Goal: Task Accomplishment & Management: Manage account settings

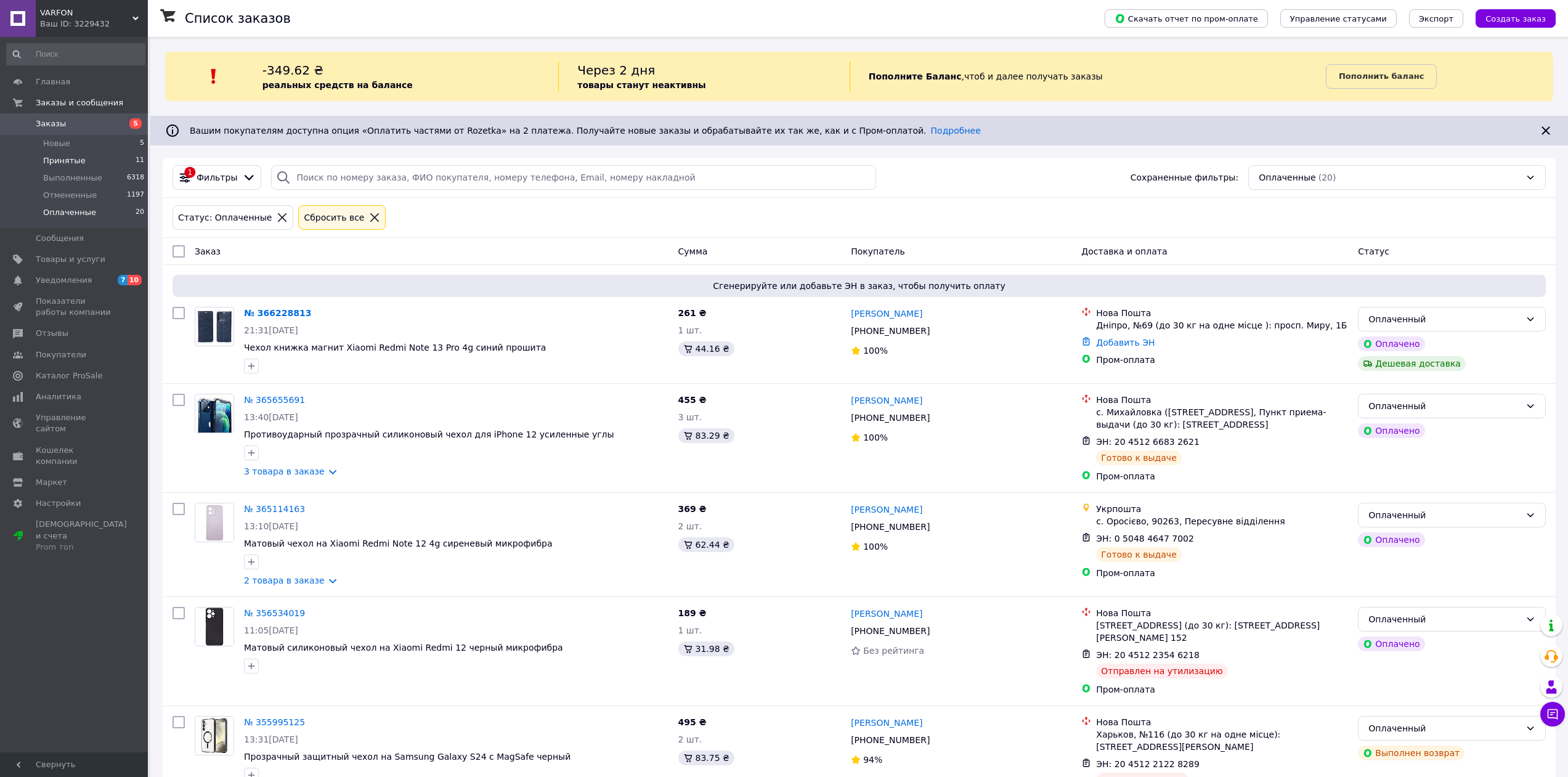
click at [66, 157] on span "Принятые" at bounding box center [65, 161] width 43 height 11
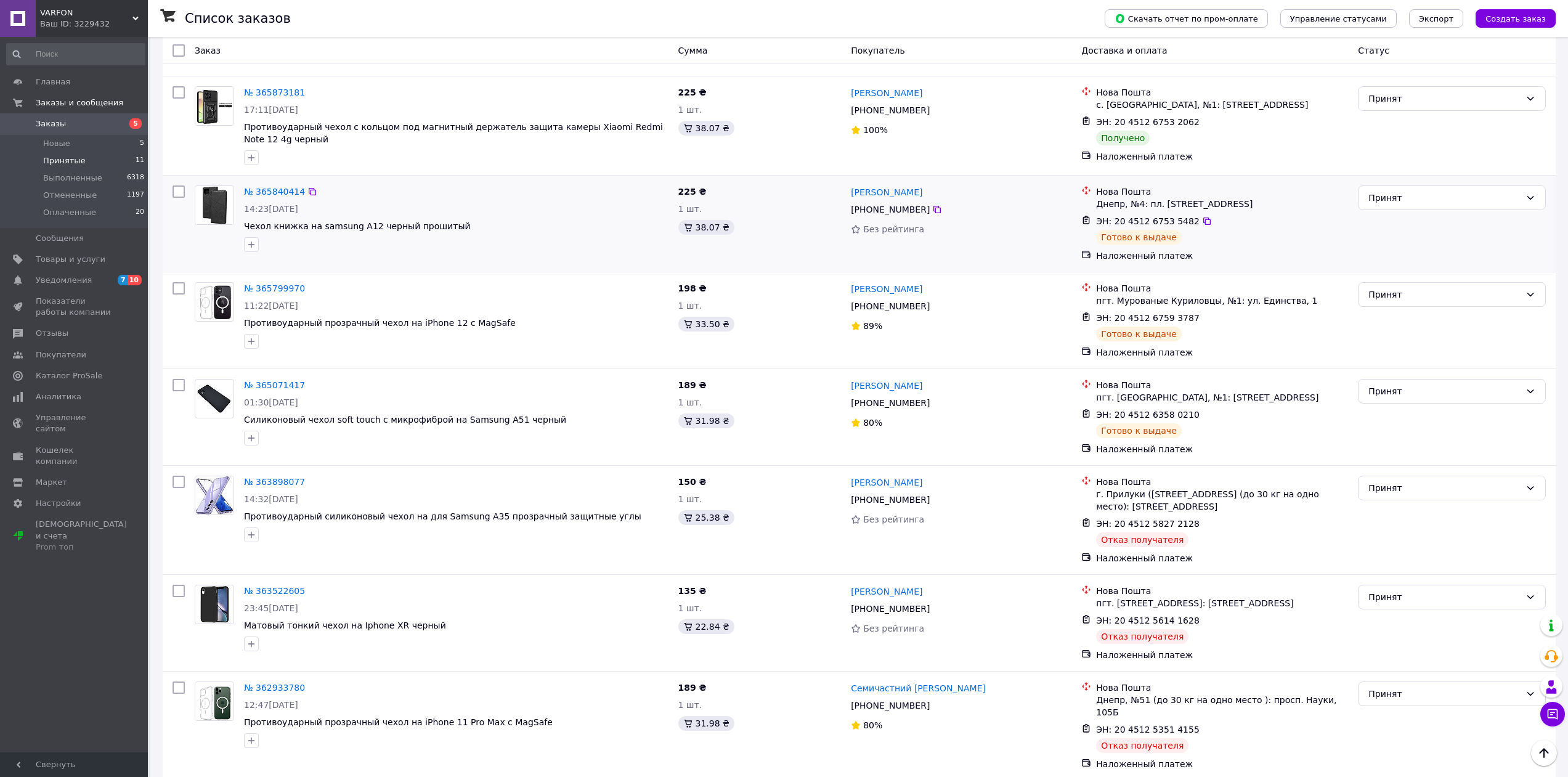
scroll to position [440, 0]
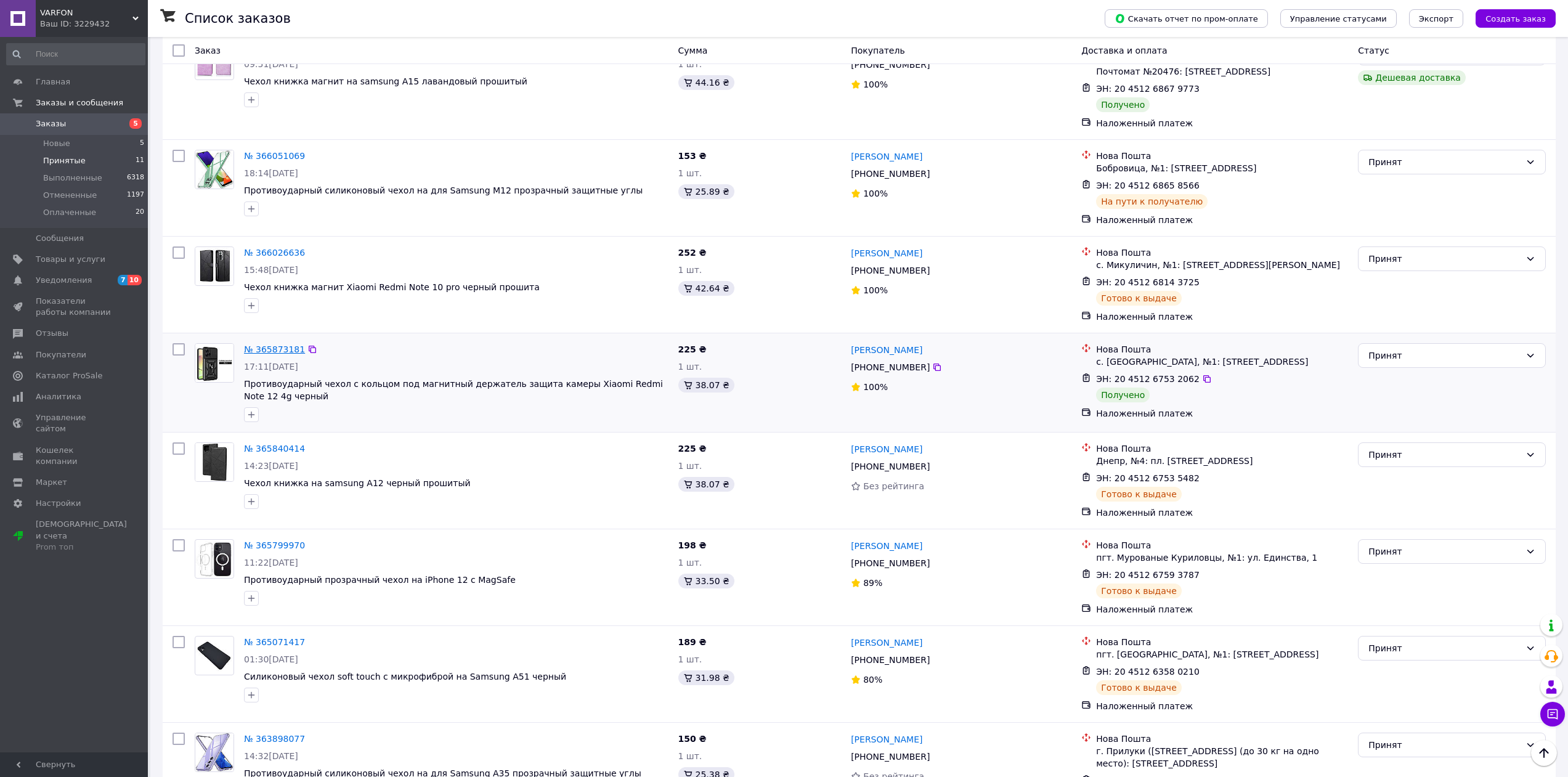
click at [254, 347] on link "№ 365873181" at bounding box center [274, 349] width 61 height 10
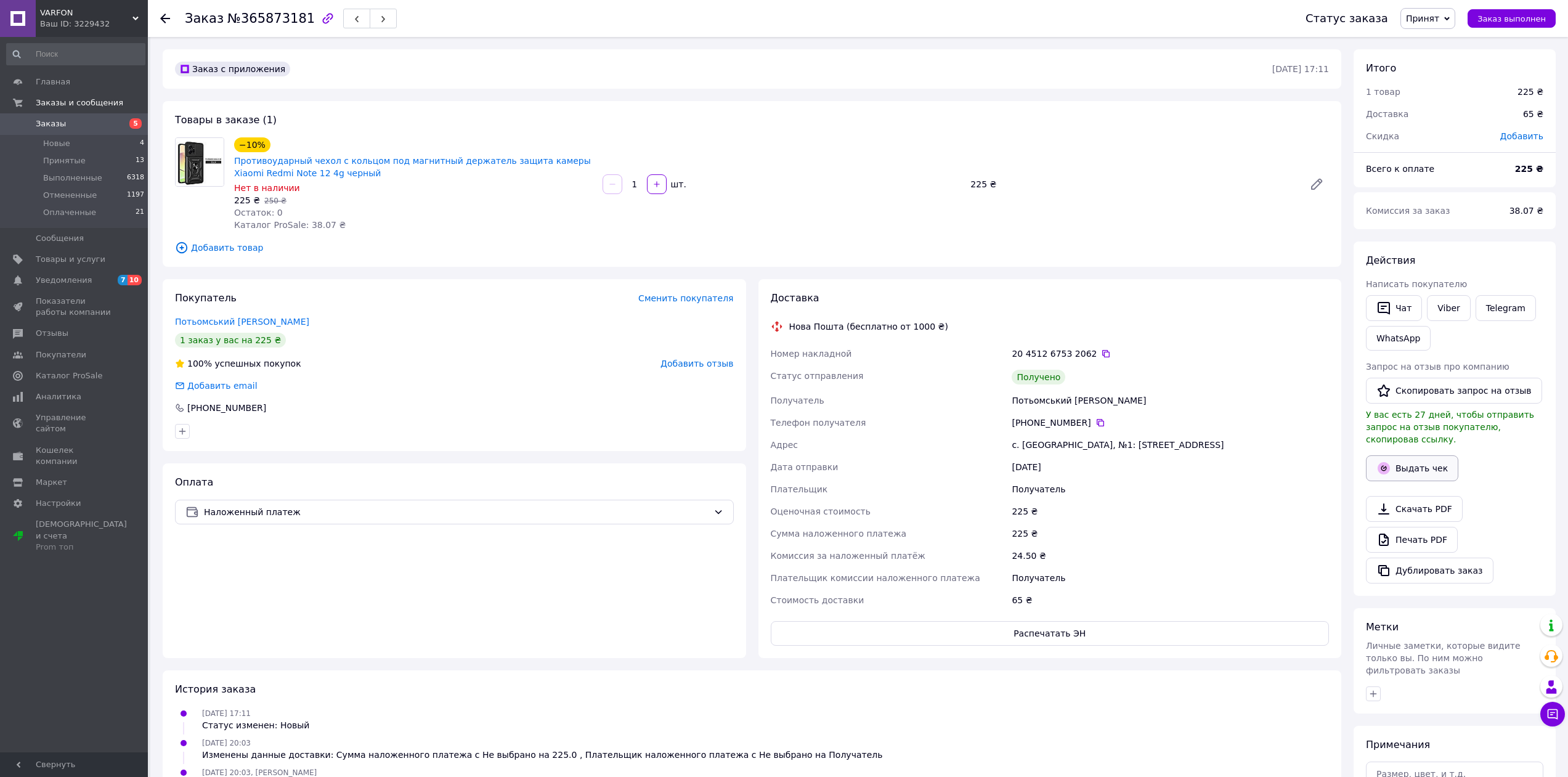
click at [1424, 456] on button "Выдать чек" at bounding box center [1412, 468] width 93 height 26
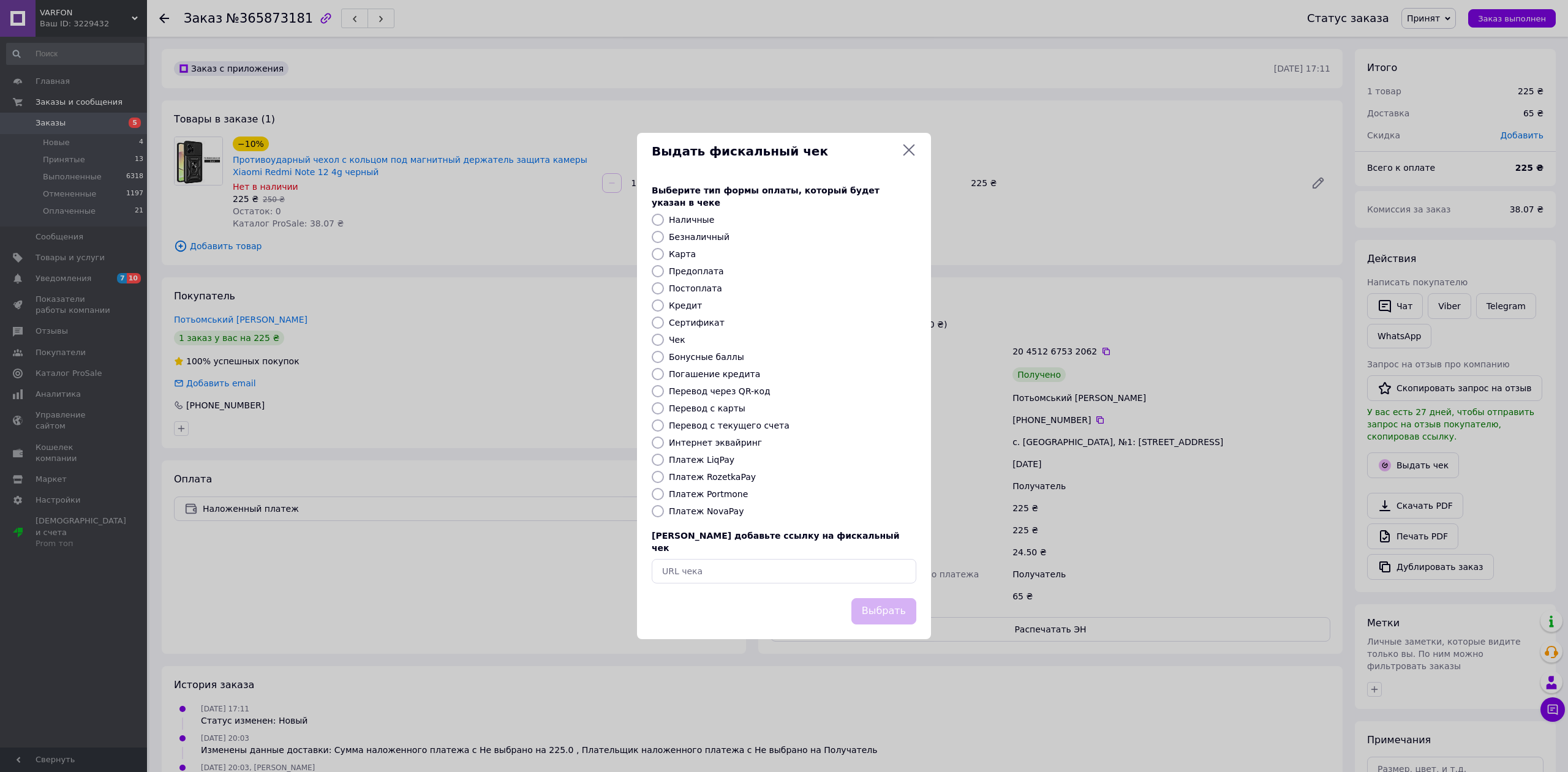
click at [665, 506] on div at bounding box center [657, 511] width 17 height 12
click at [654, 509] on input "Платеж NovaPay" at bounding box center [657, 511] width 12 height 12
radio input "true"
click at [881, 599] on button "Выбрать" at bounding box center [884, 612] width 65 height 26
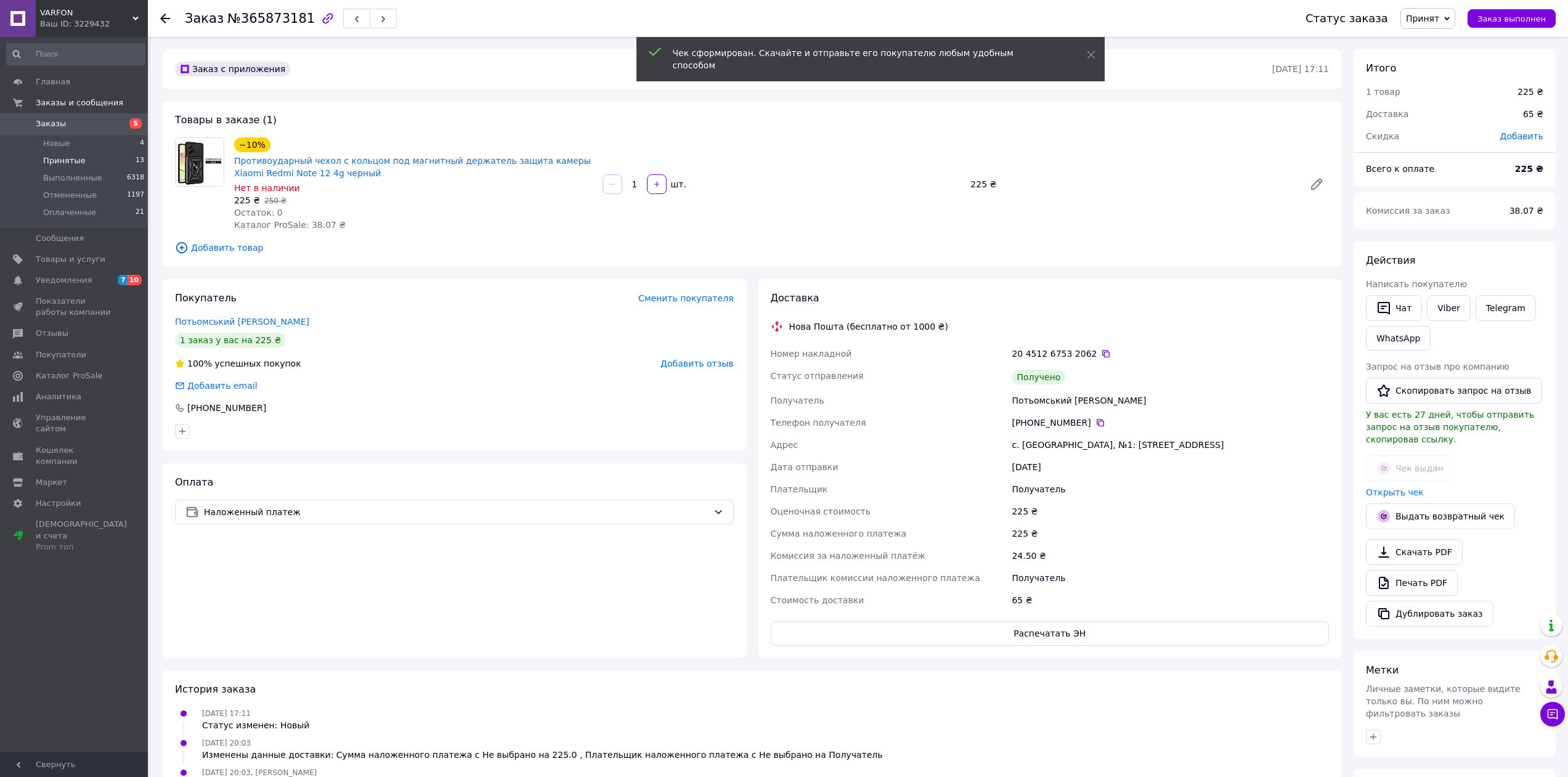
click at [65, 158] on span "Принятые" at bounding box center [65, 161] width 43 height 11
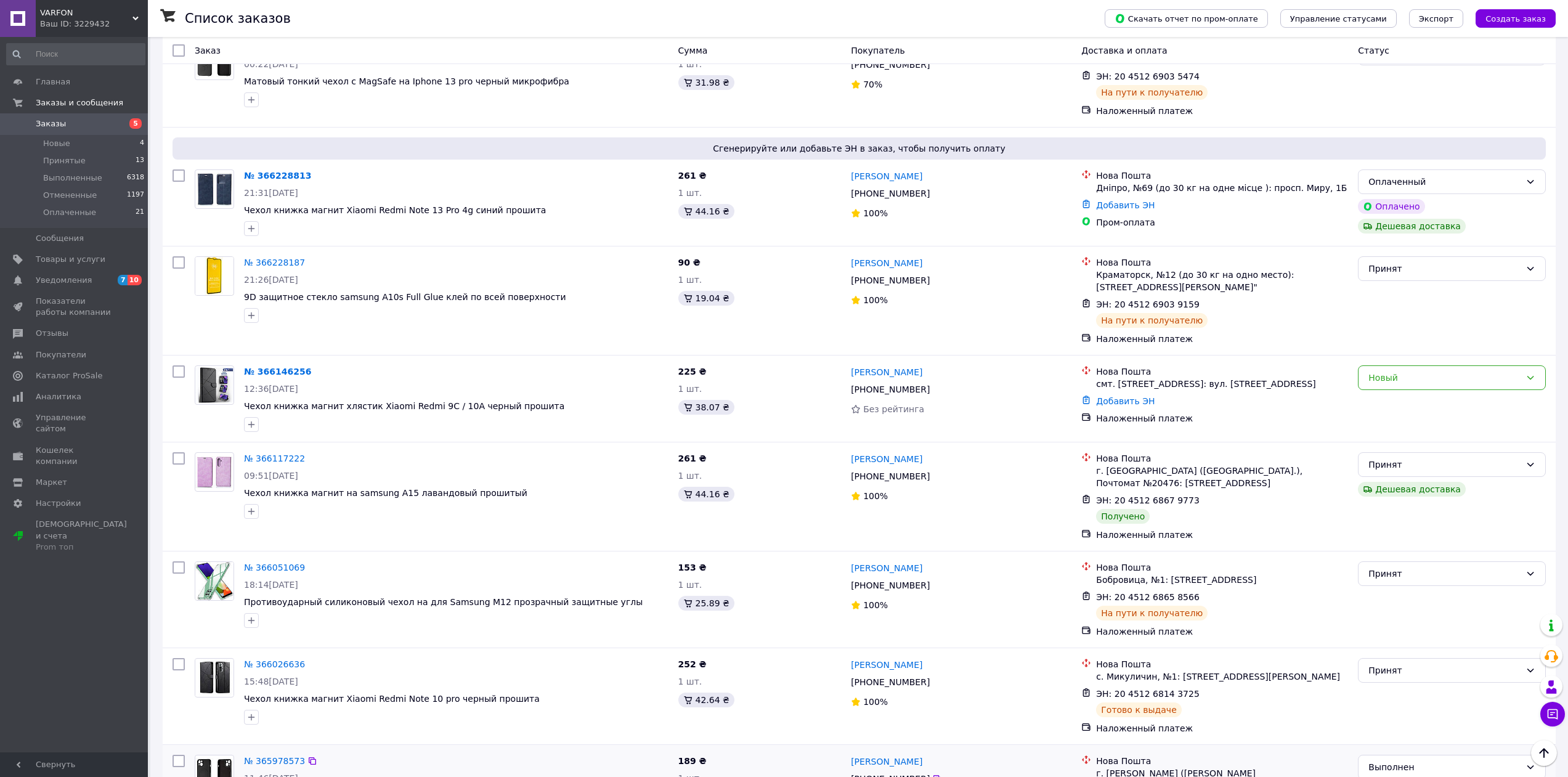
scroll to position [493, 0]
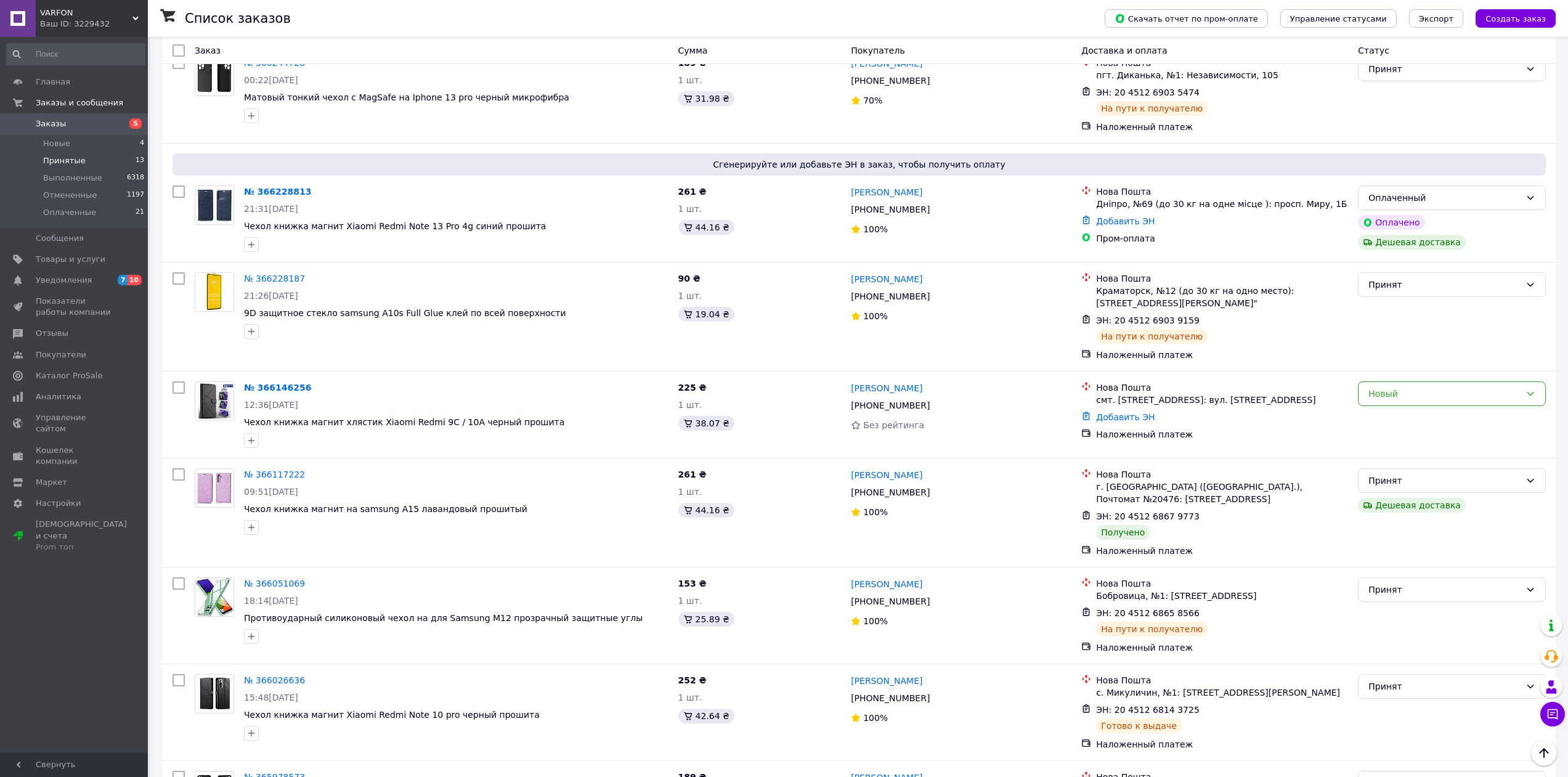
click at [61, 161] on span "Принятые" at bounding box center [65, 161] width 43 height 11
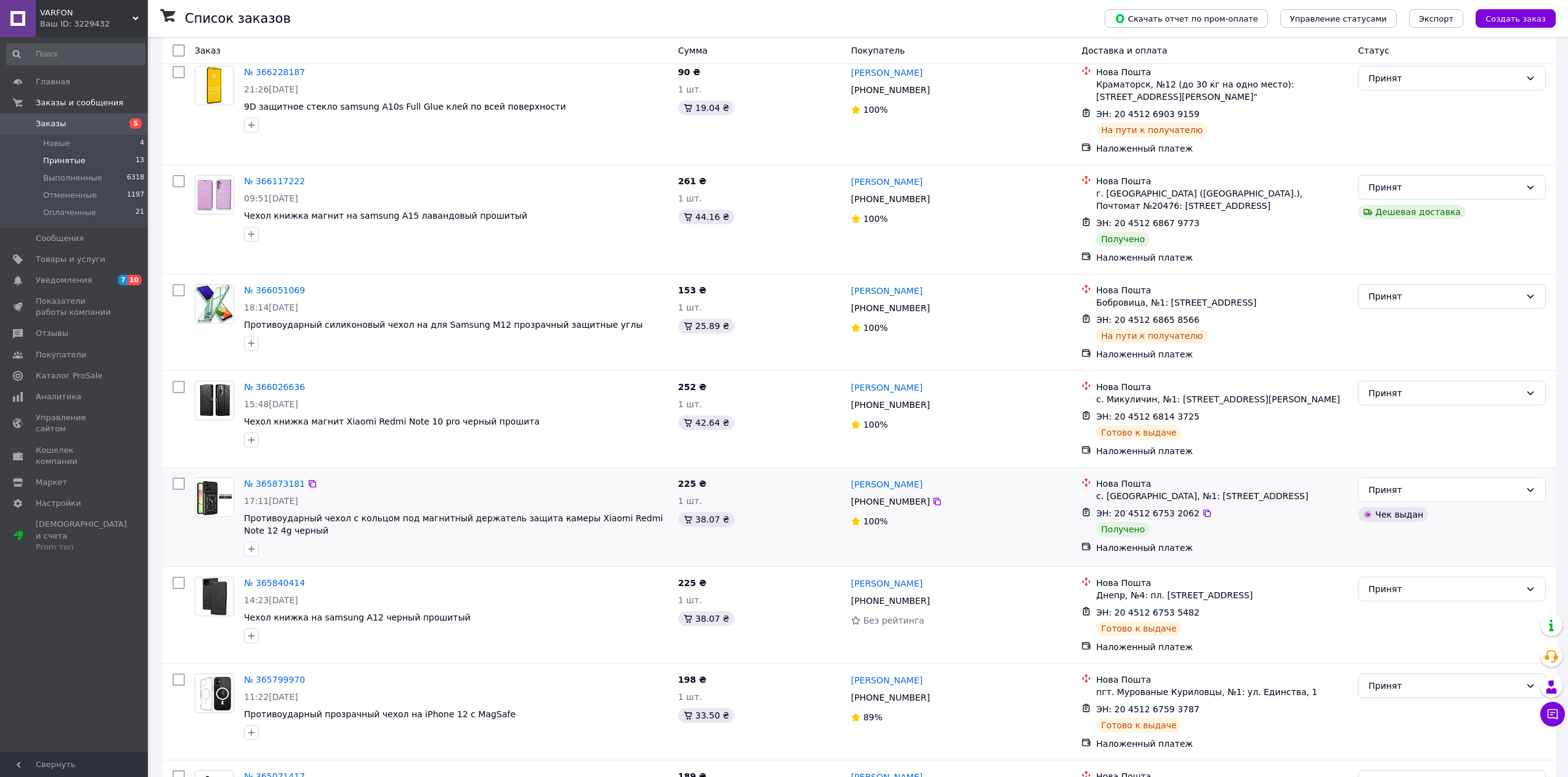
scroll to position [308, 0]
click at [1516, 496] on div "Принят" at bounding box center [1451, 487] width 188 height 24
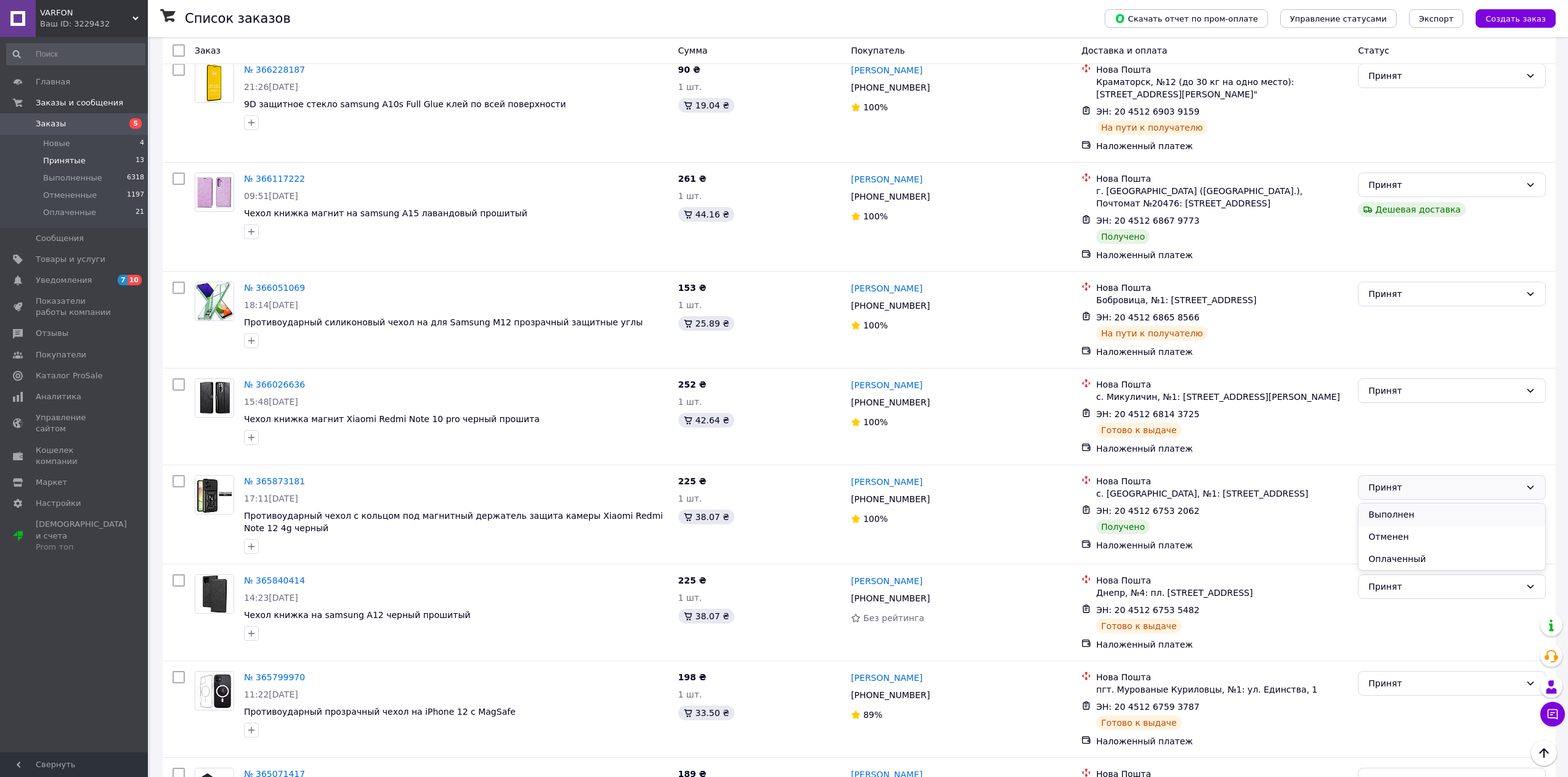
click at [1430, 512] on li "Выполнен" at bounding box center [1452, 515] width 187 height 22
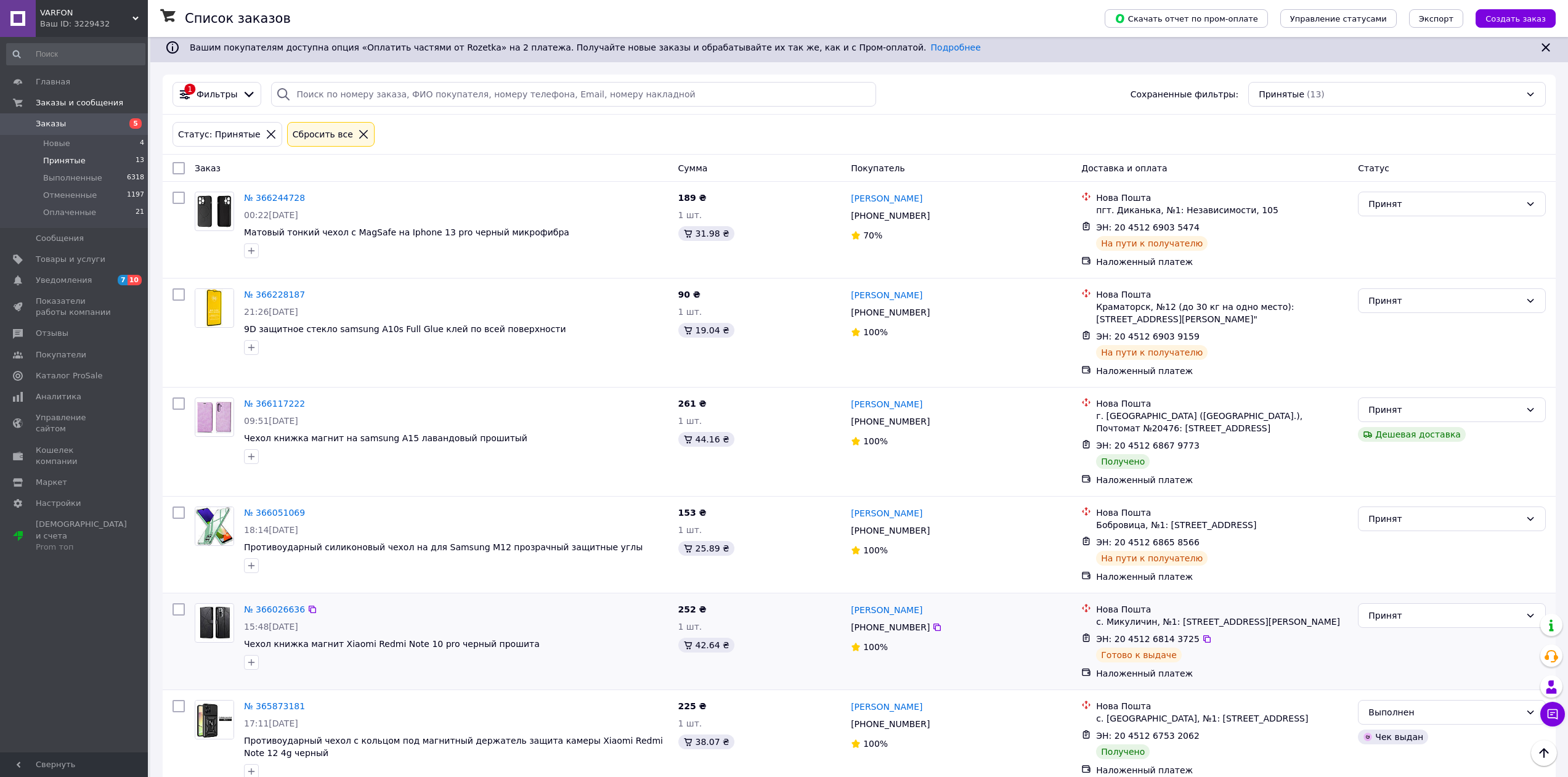
scroll to position [62, 0]
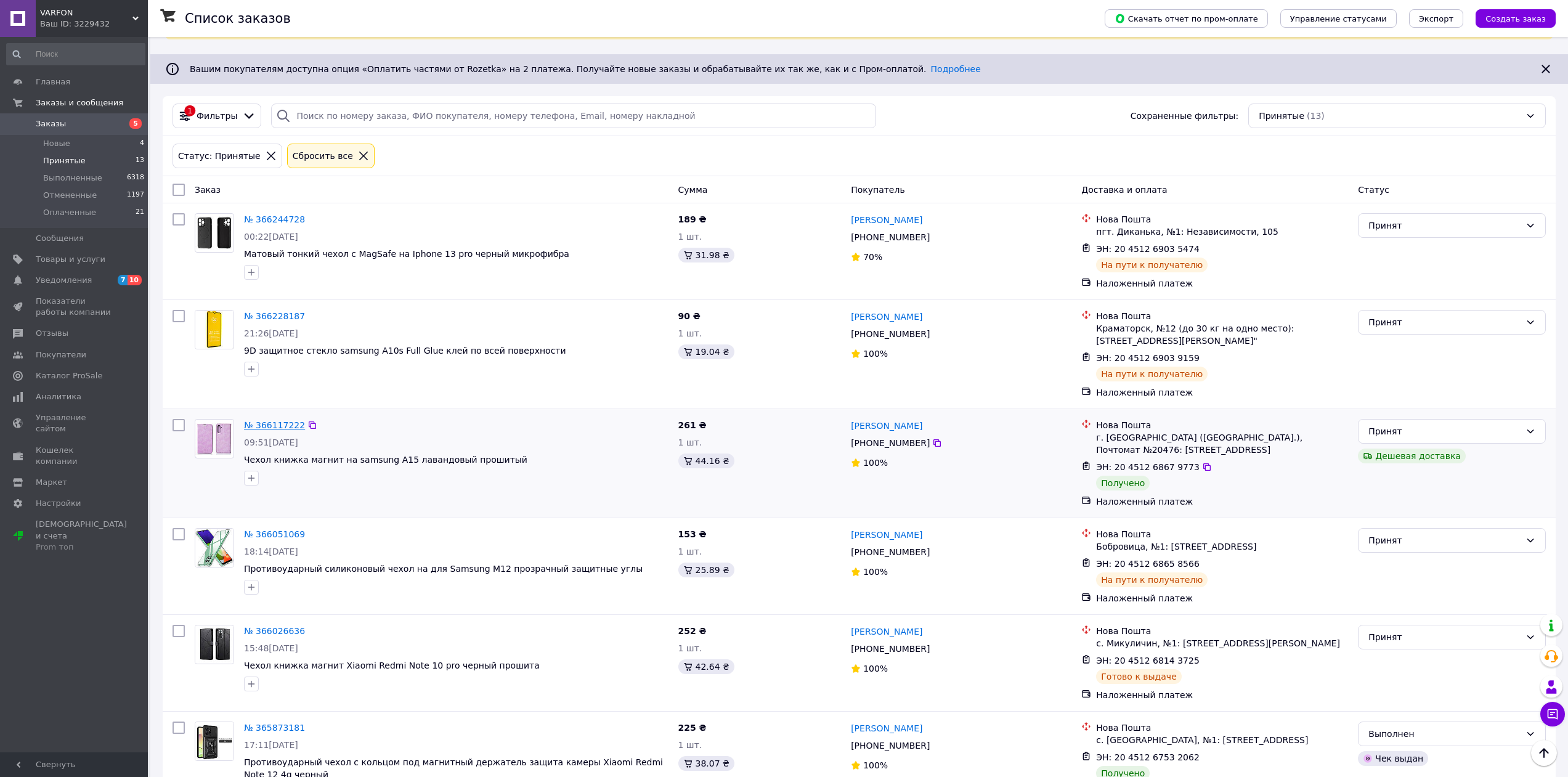
click at [283, 423] on link "№ 366117222" at bounding box center [274, 425] width 61 height 10
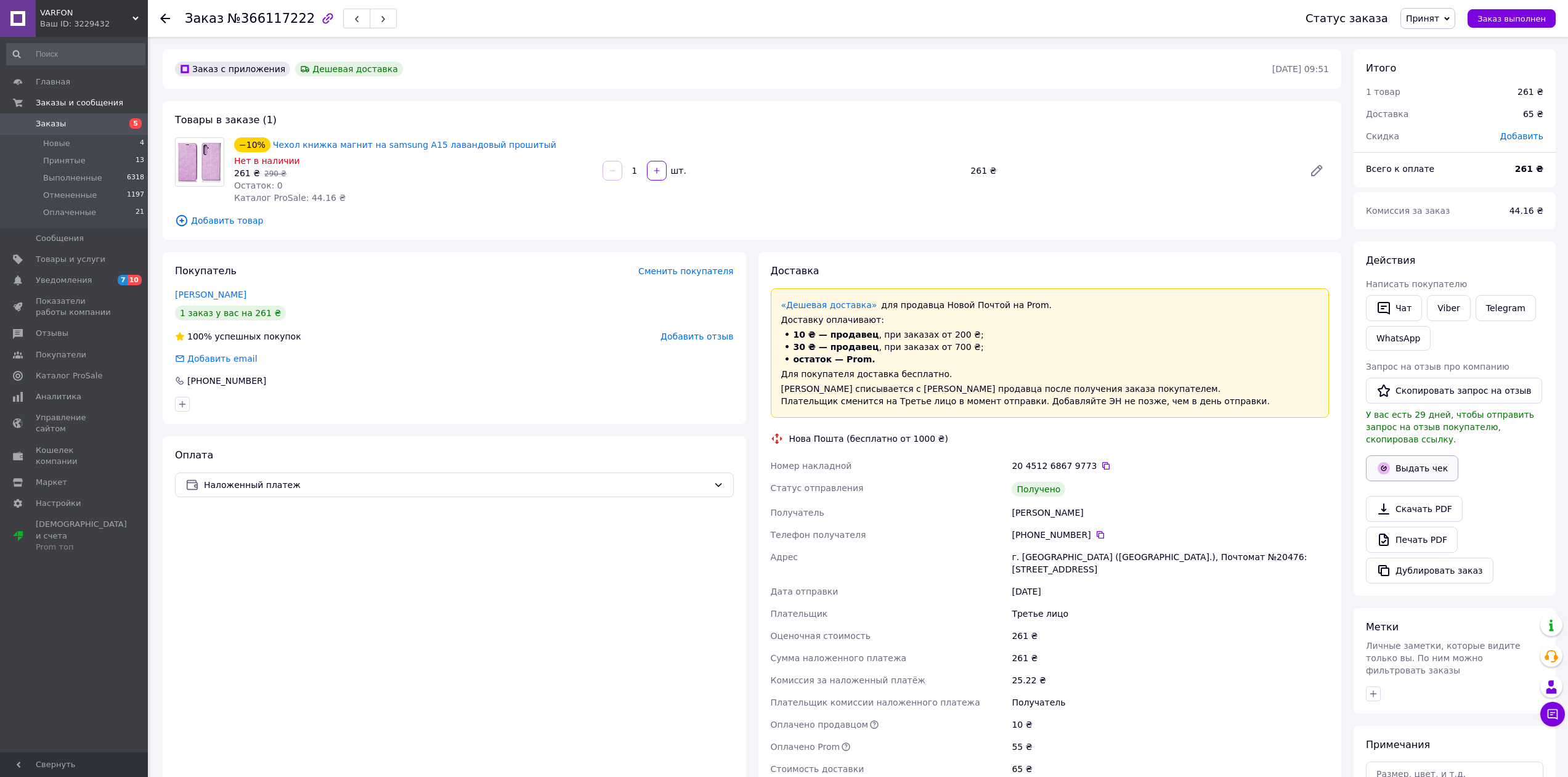
click at [1418, 460] on button "Выдать чек" at bounding box center [1412, 468] width 93 height 26
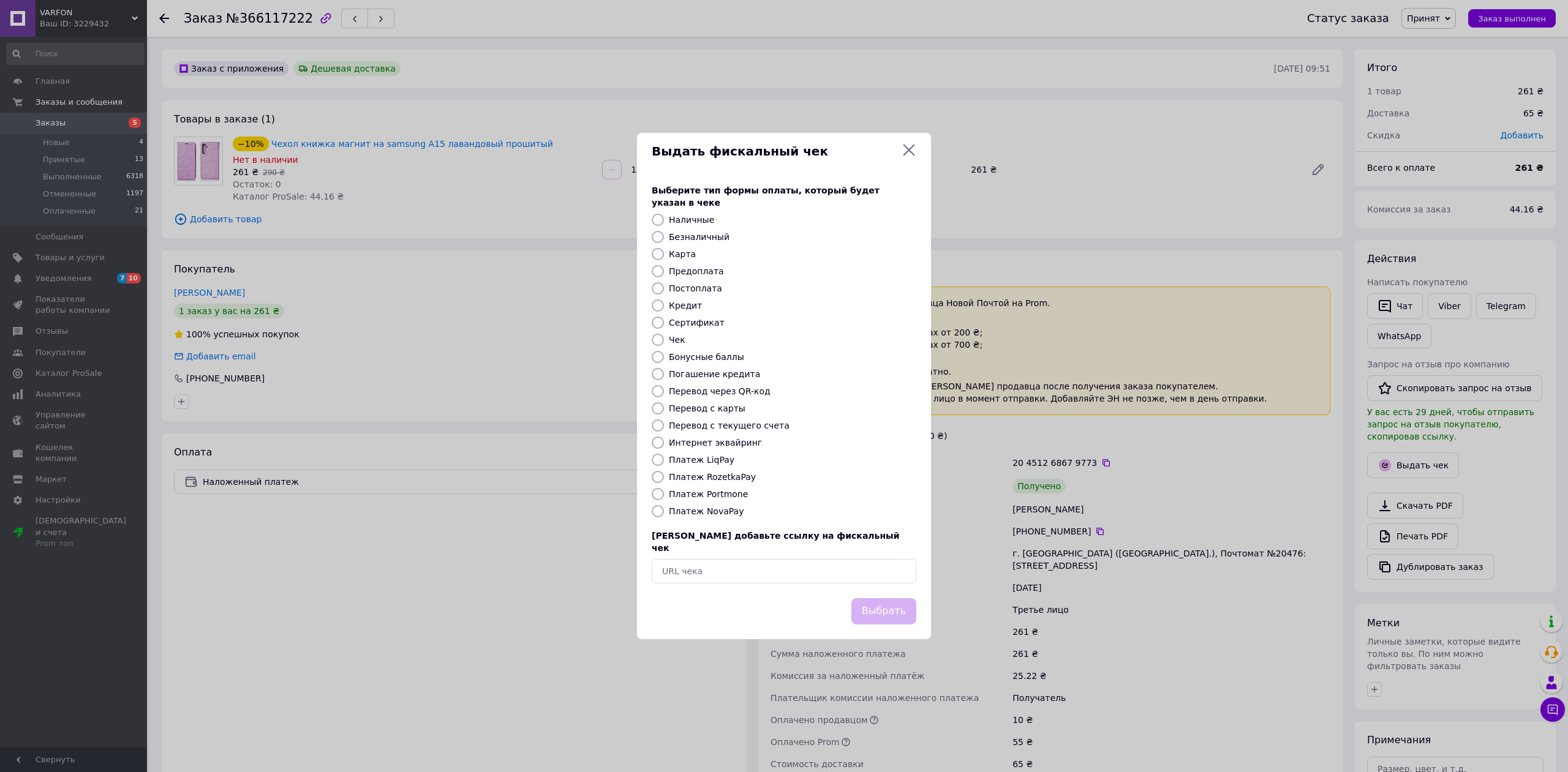
click at [659, 511] on input "Платеж NovaPay" at bounding box center [657, 511] width 12 height 12
radio input "true"
click at [896, 606] on button "Выбрать" at bounding box center [884, 612] width 65 height 26
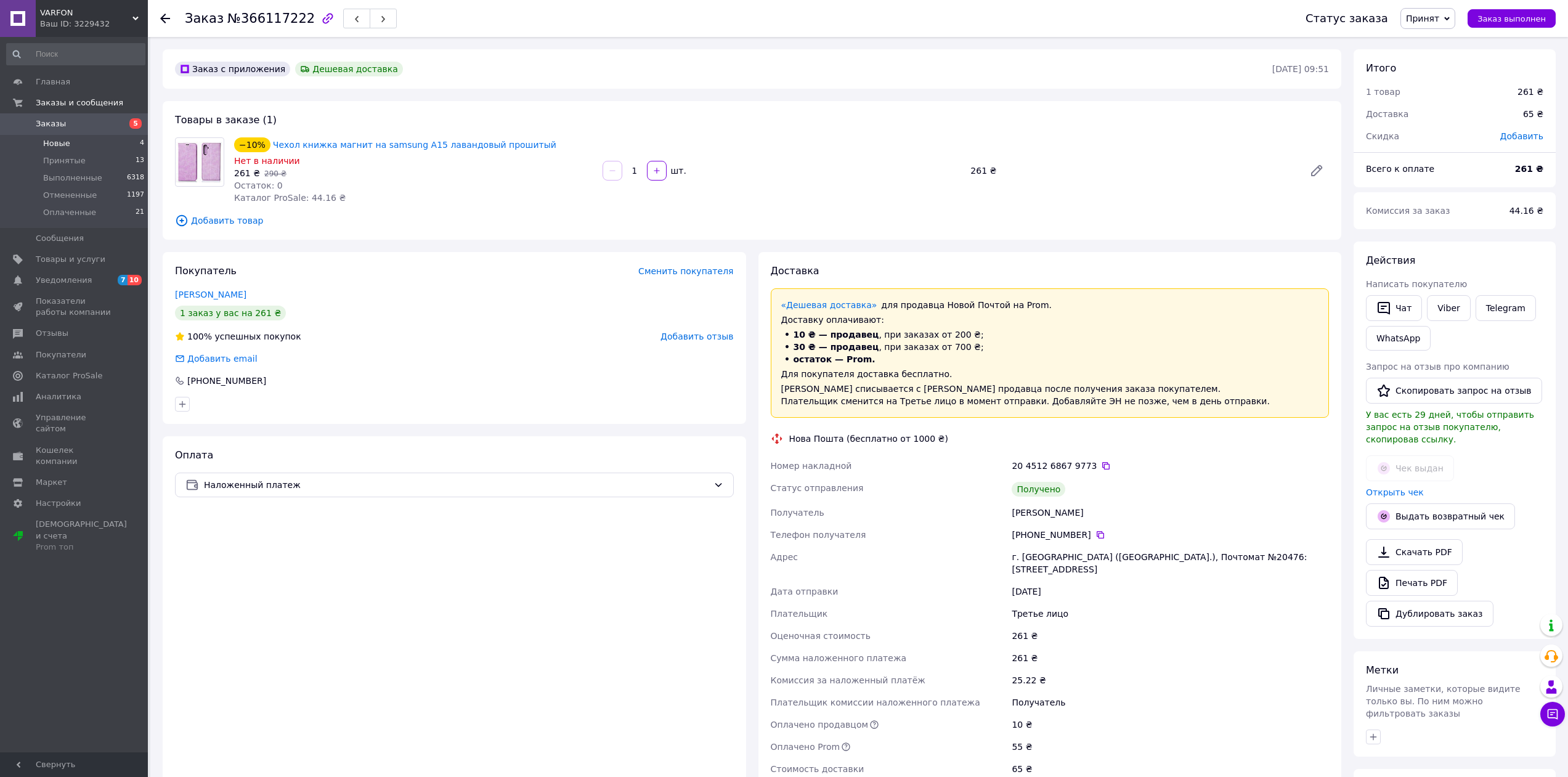
click at [63, 137] on li "Новые 4" at bounding box center [76, 143] width 152 height 17
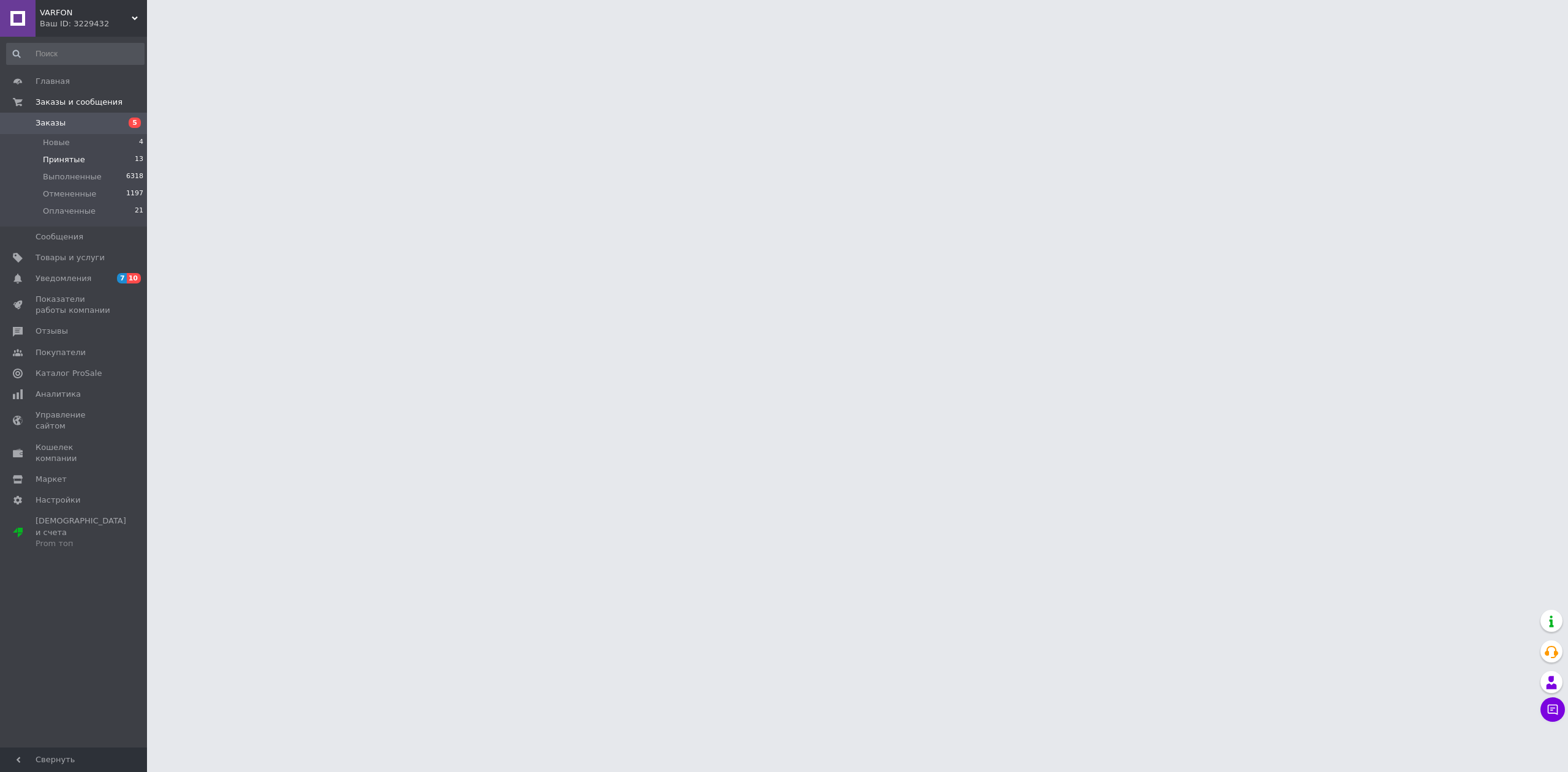
click at [68, 160] on span "Принятые" at bounding box center [64, 160] width 42 height 11
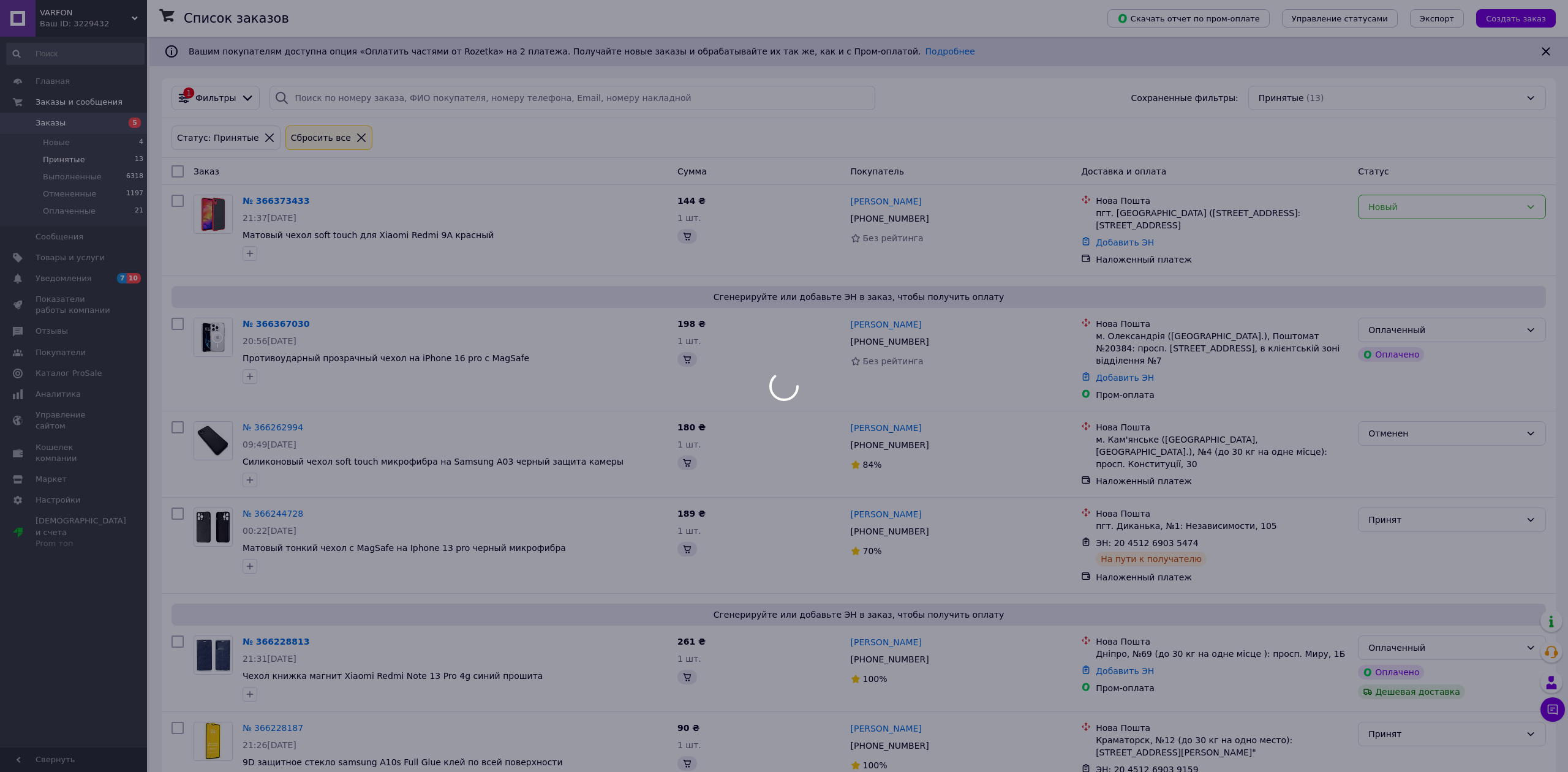
click at [68, 160] on span "Принятые" at bounding box center [64, 160] width 42 height 11
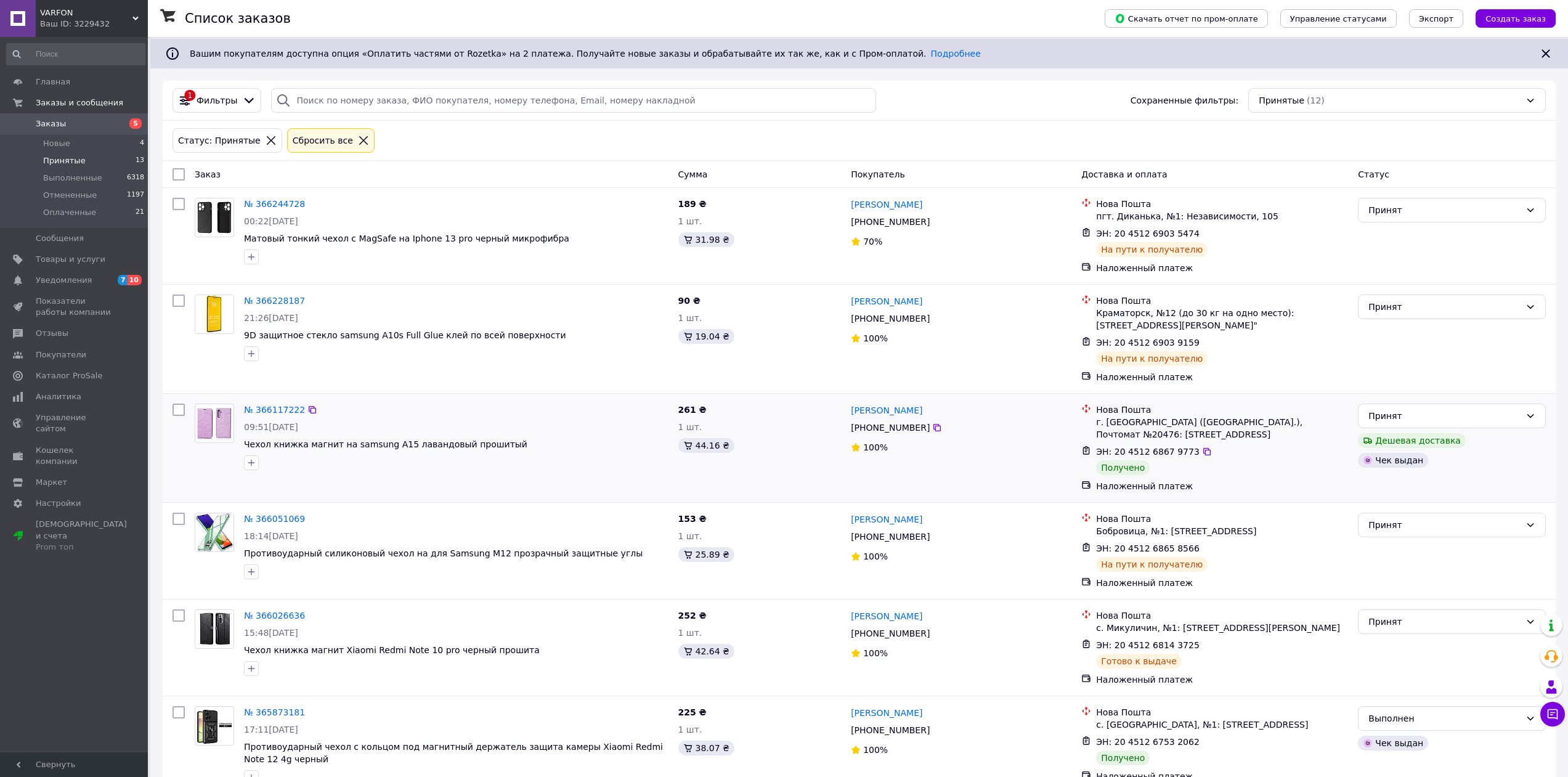
scroll to position [185, 0]
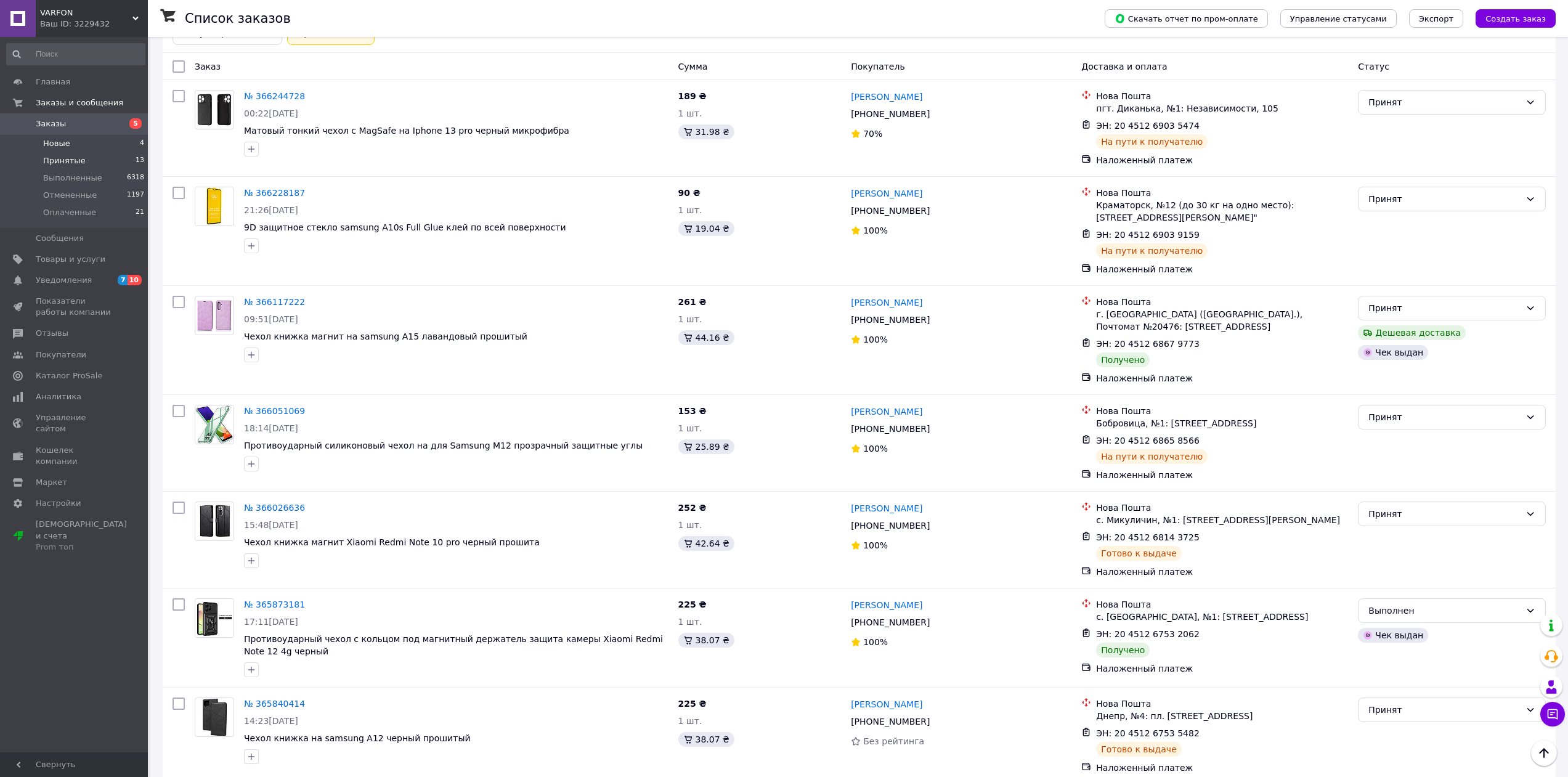
click at [74, 148] on li "Новые 4" at bounding box center [76, 143] width 152 height 17
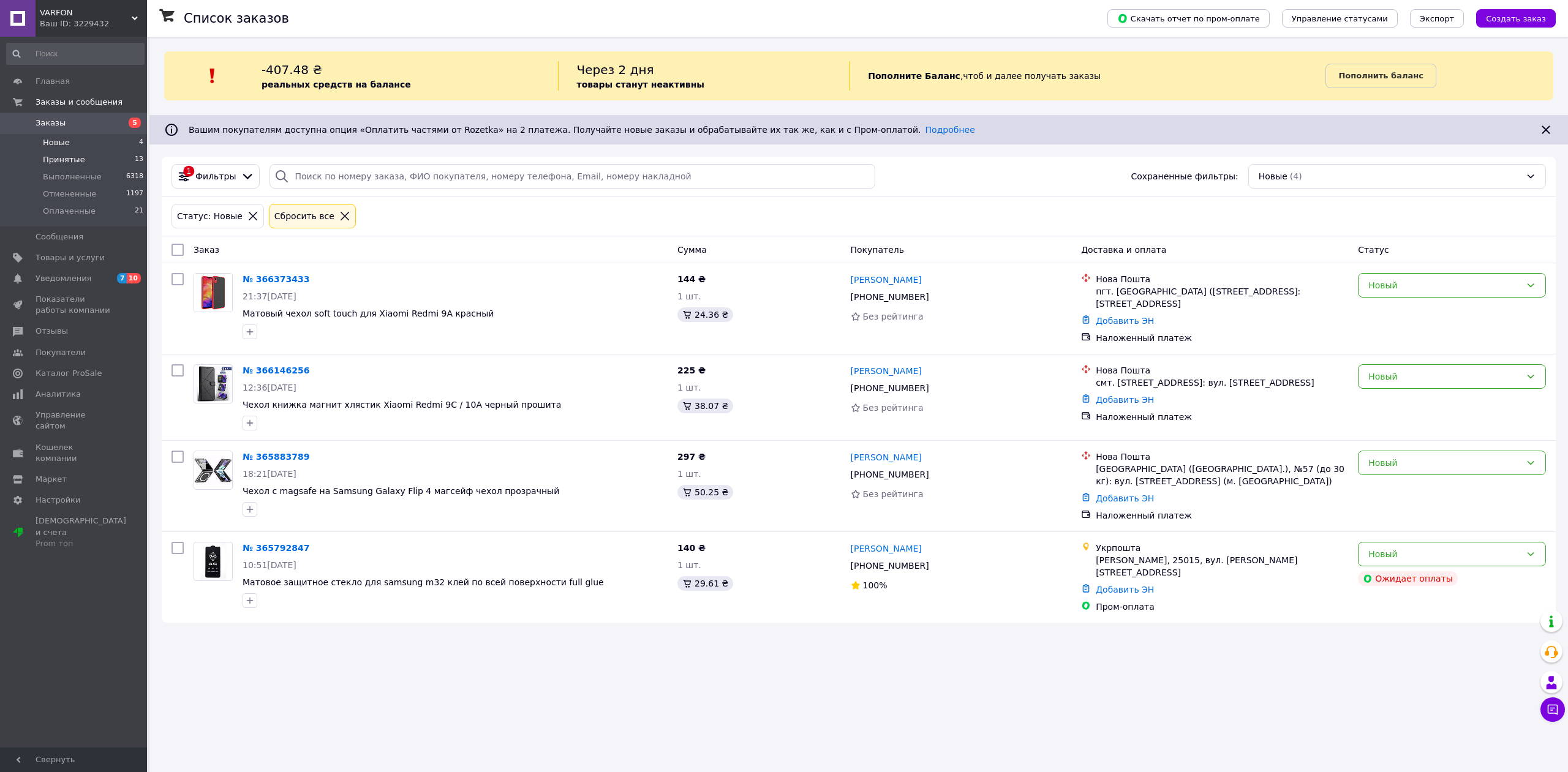
click at [89, 161] on li "Принятые 13" at bounding box center [75, 160] width 151 height 17
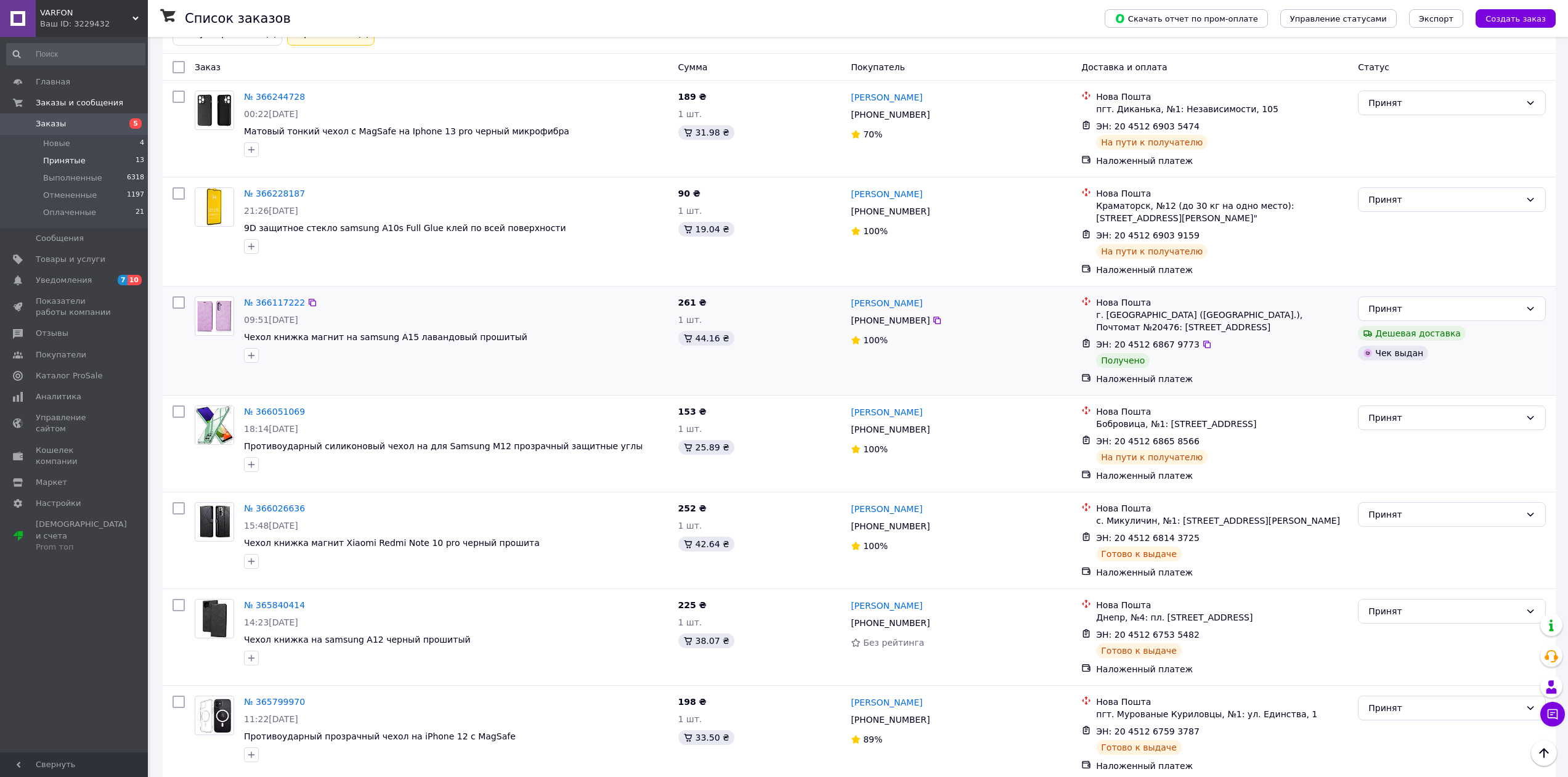
scroll to position [185, 0]
click at [1494, 312] on div "Принят" at bounding box center [1444, 308] width 152 height 13
click at [1388, 337] on li "Выполнен" at bounding box center [1452, 335] width 187 height 22
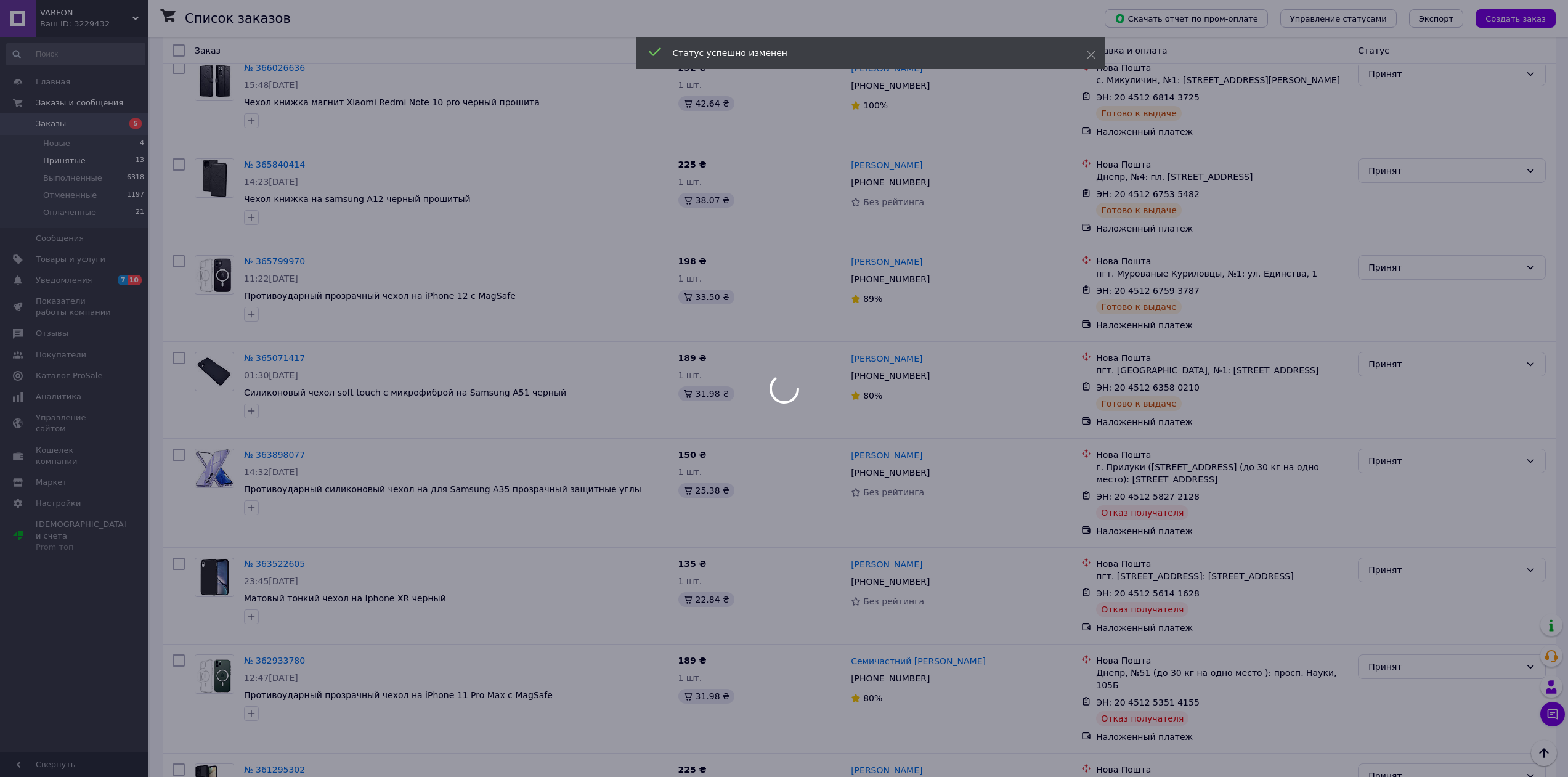
scroll to position [711, 0]
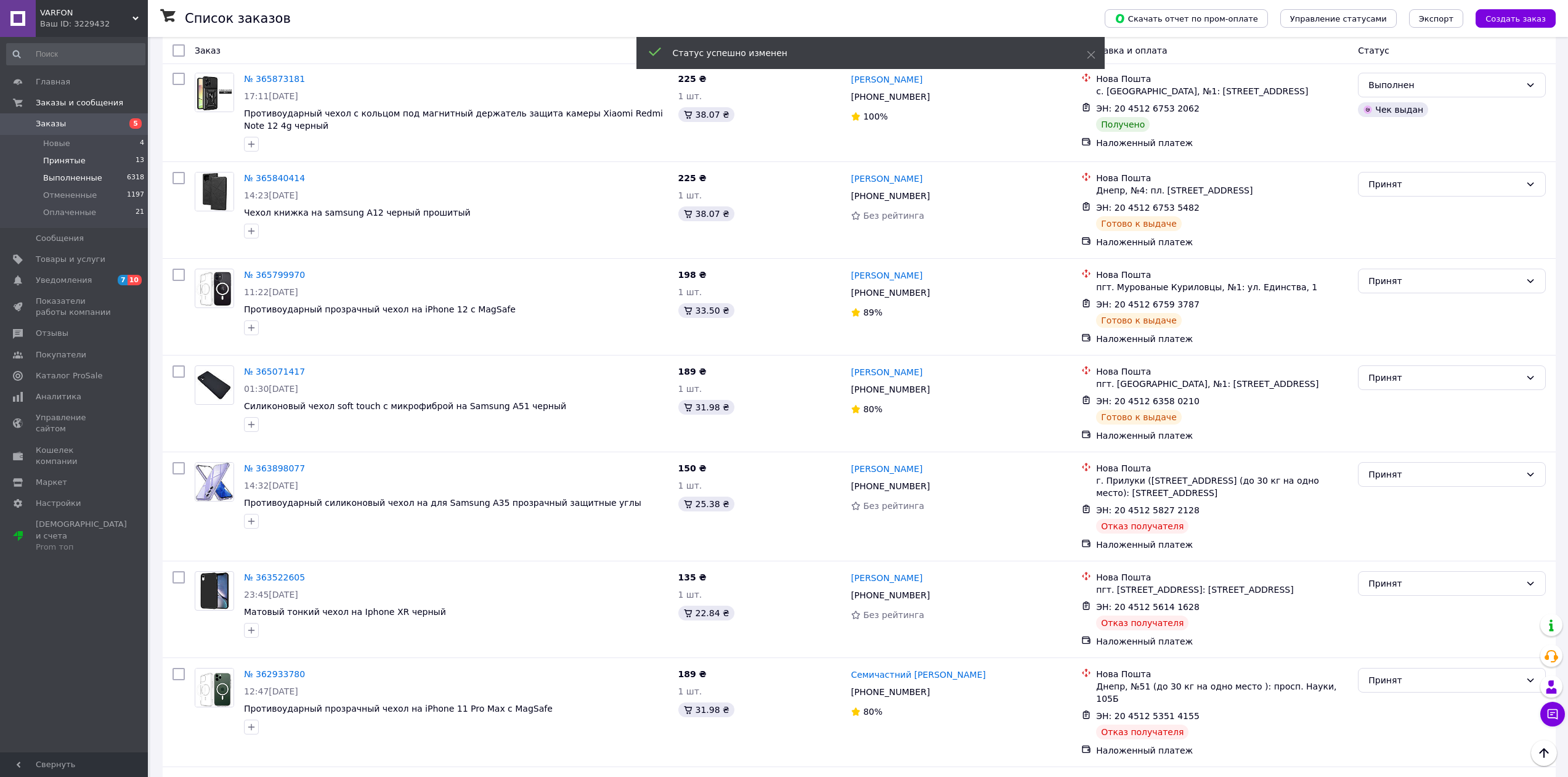
click at [80, 176] on span "Выполненные" at bounding box center [73, 177] width 59 height 11
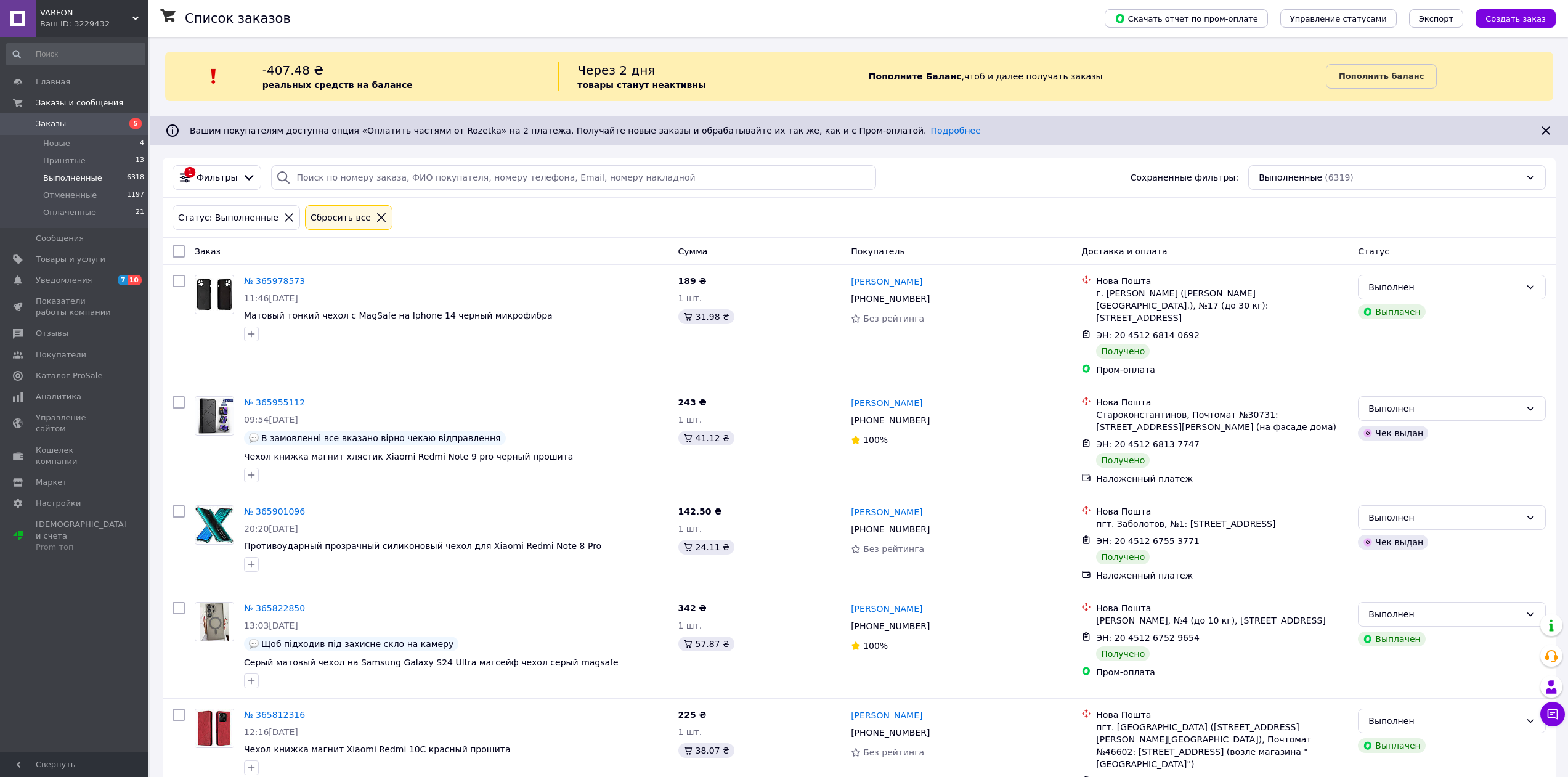
click at [80, 178] on span "Выполненные" at bounding box center [73, 177] width 59 height 11
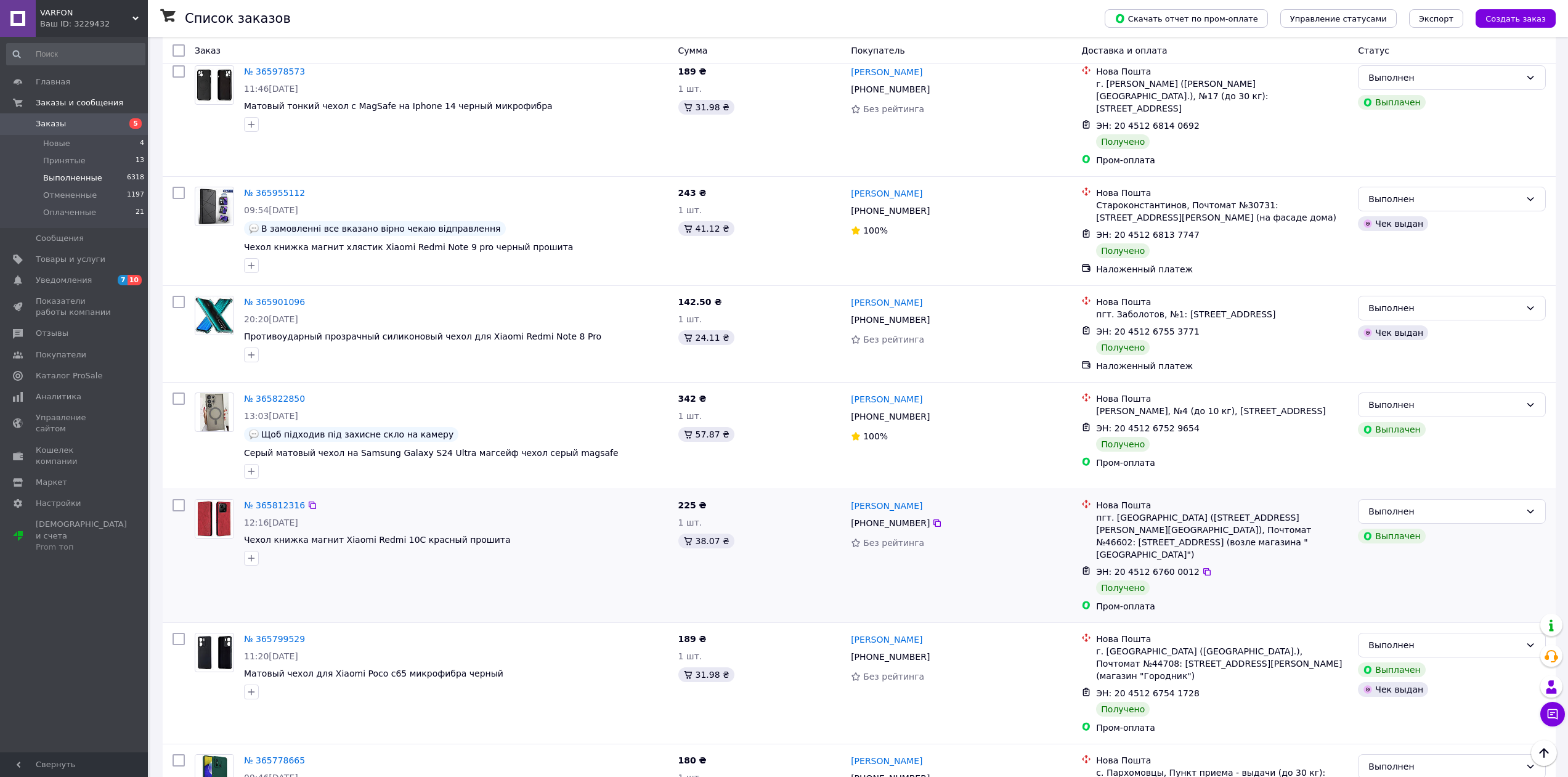
scroll to position [62, 0]
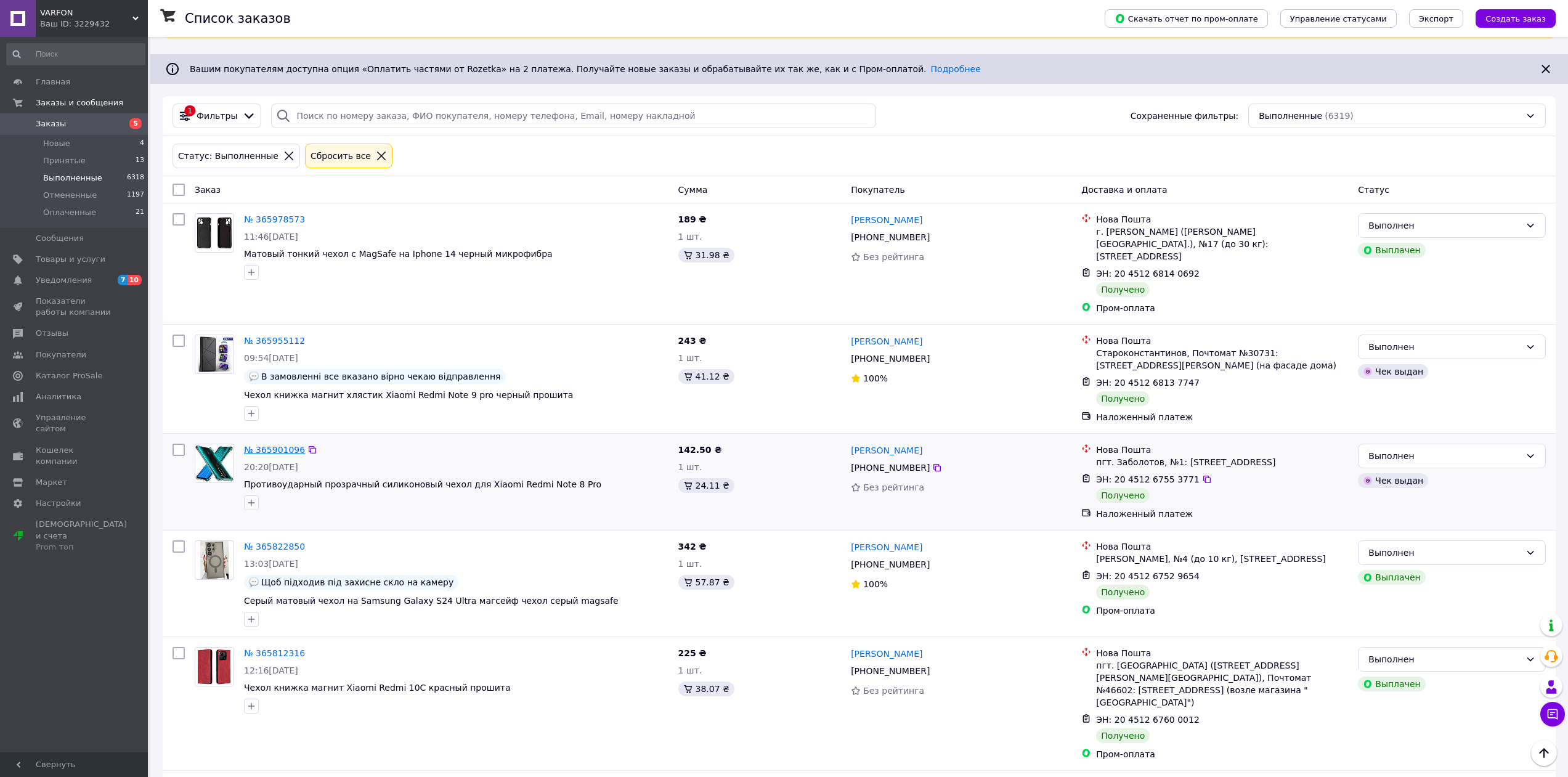
click at [280, 445] on link "№ 365901096" at bounding box center [274, 449] width 61 height 10
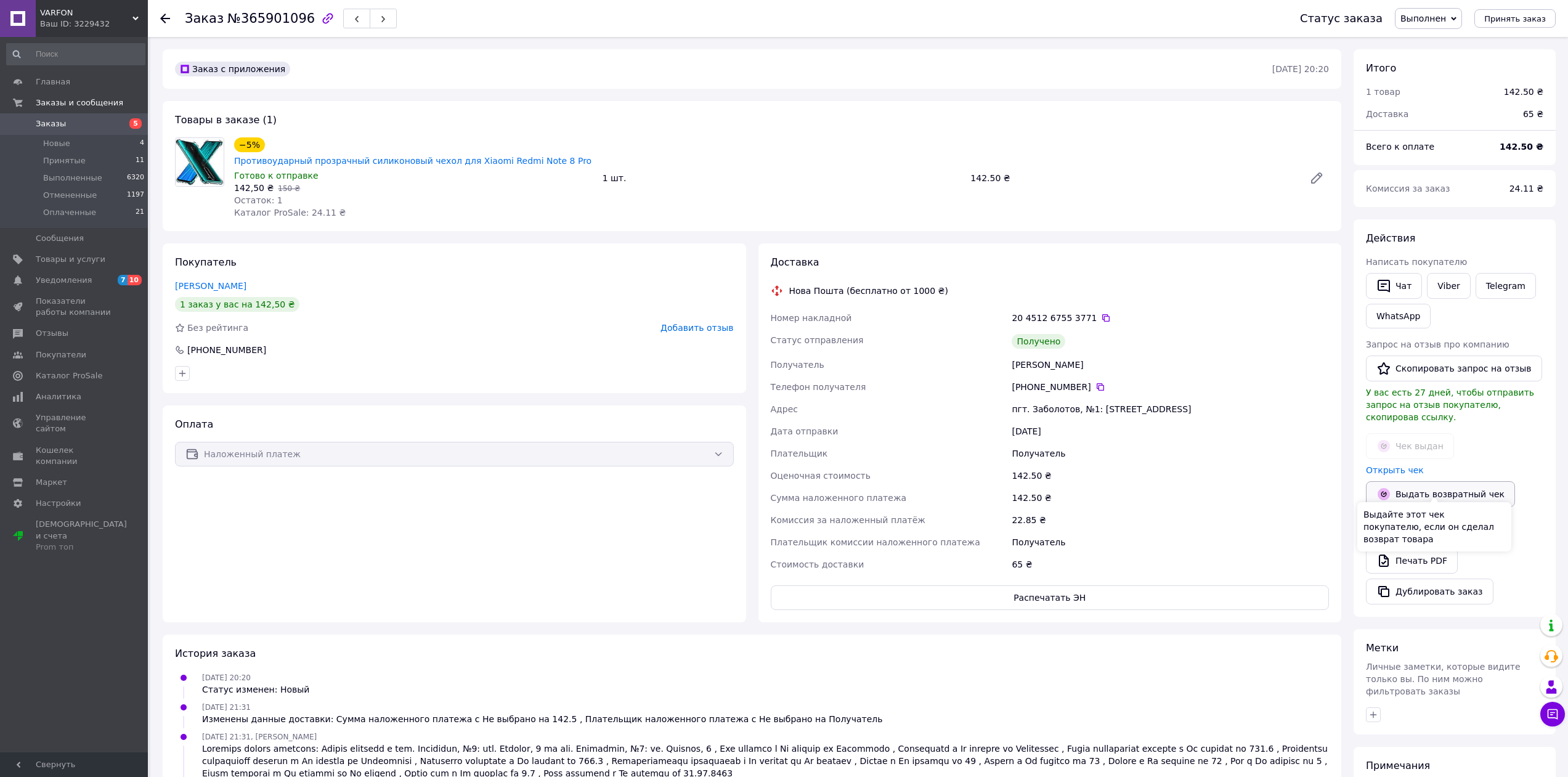
click at [1434, 484] on button "Выдать возвратный чек" at bounding box center [1440, 494] width 149 height 26
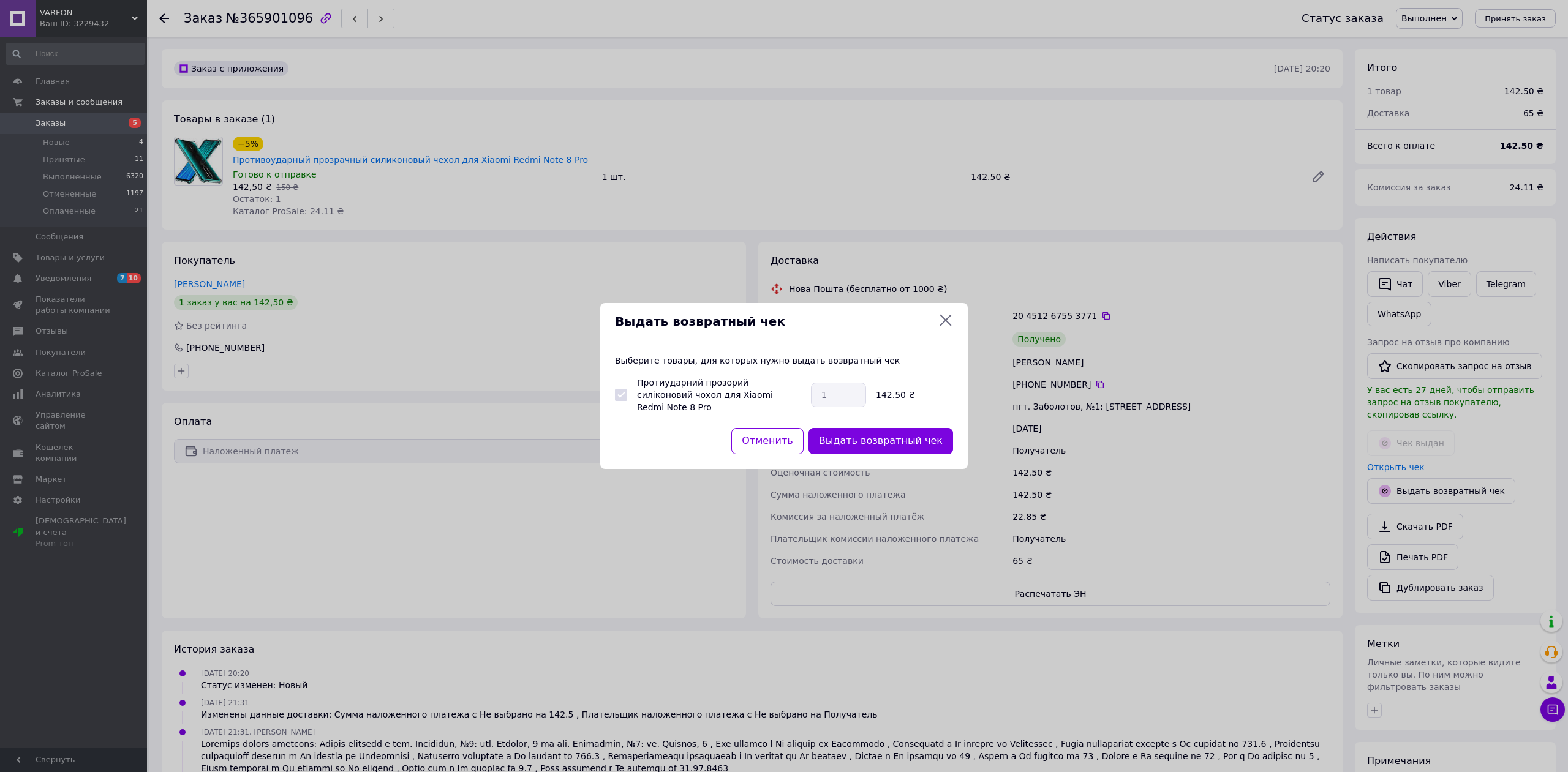
click at [944, 326] on icon at bounding box center [947, 321] width 12 height 12
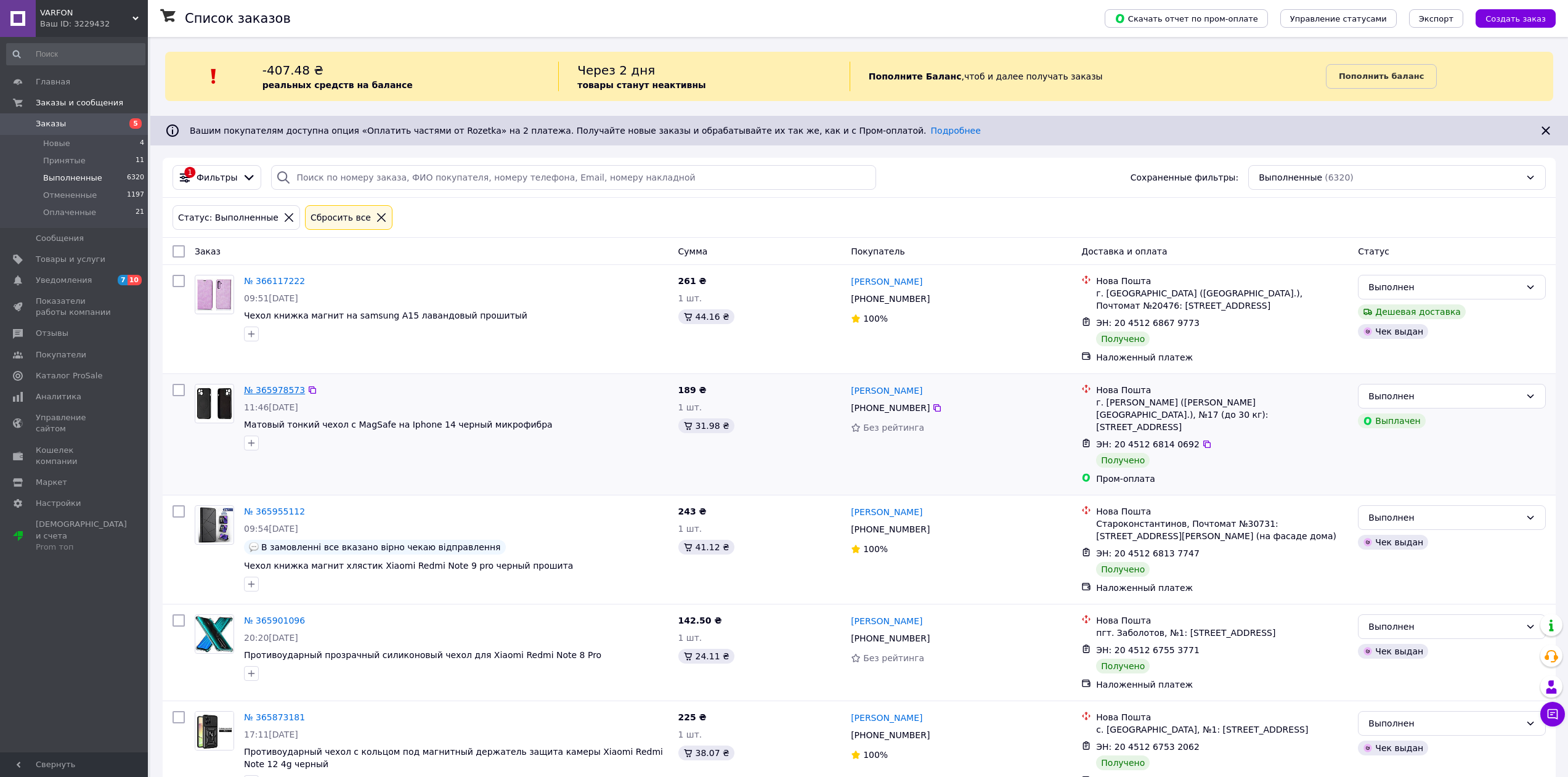
click at [272, 390] on link "№ 365978573" at bounding box center [274, 390] width 61 height 10
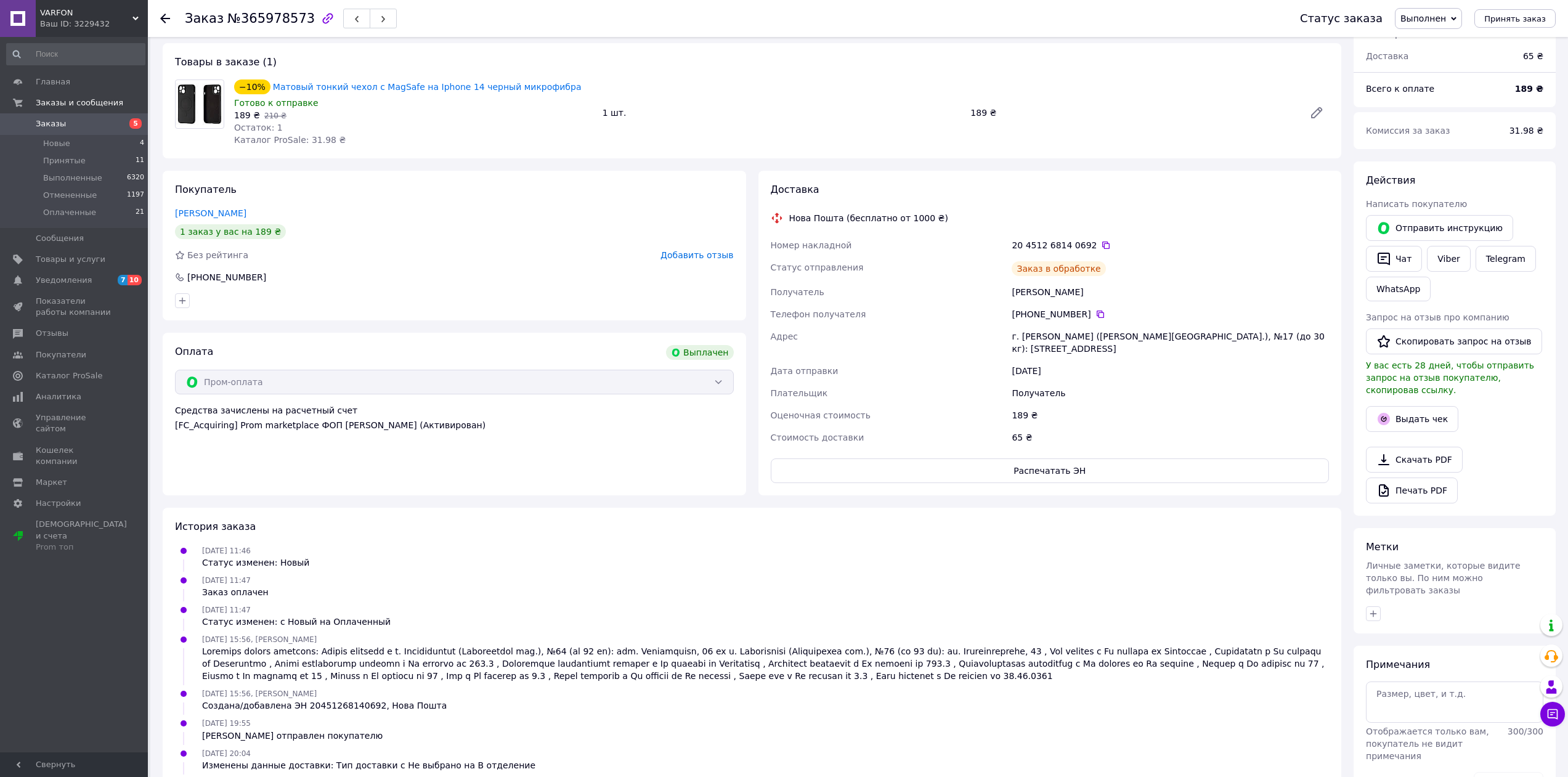
scroll to position [153, 0]
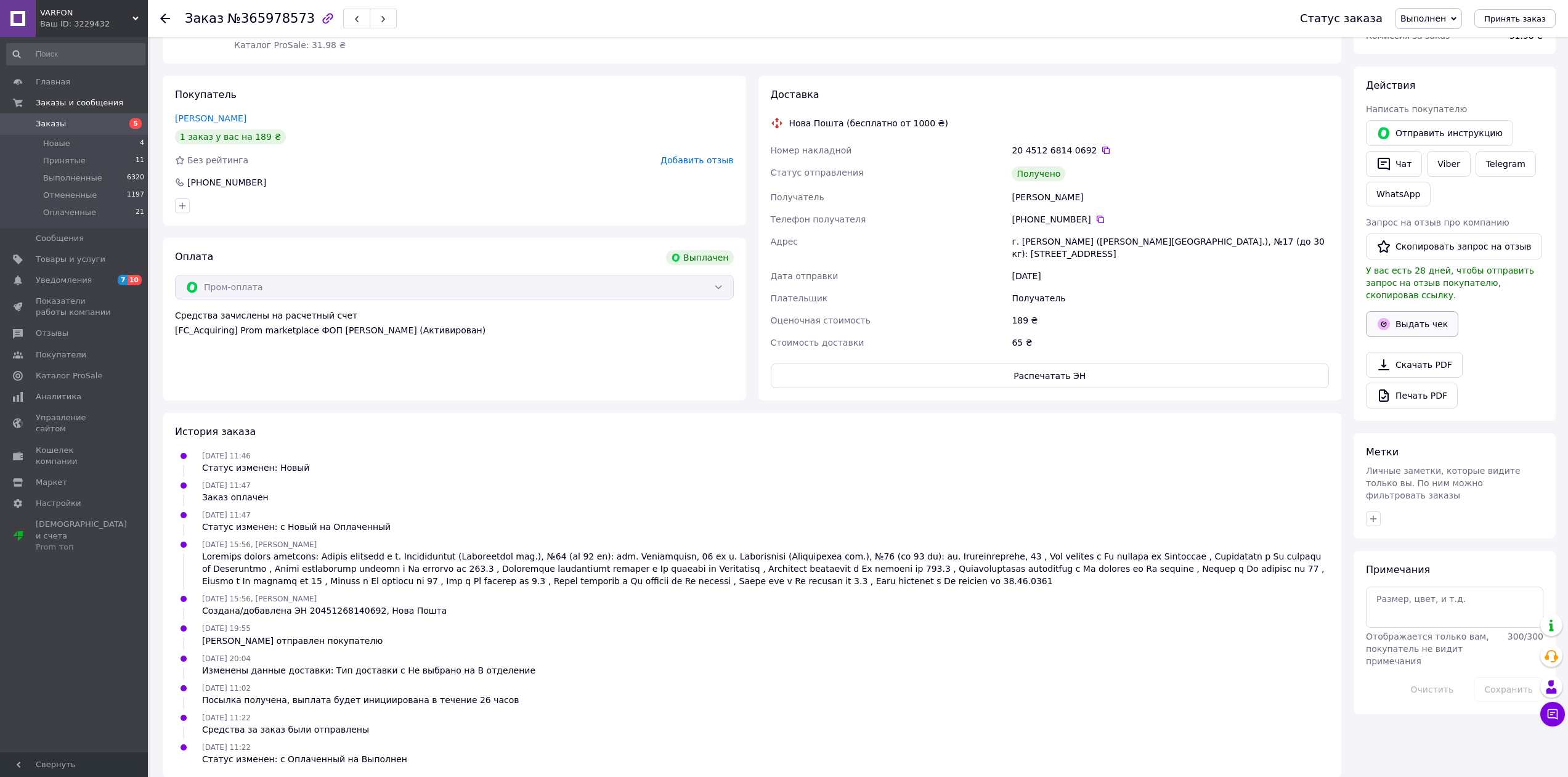
click at [1420, 312] on button "Выдать чек" at bounding box center [1412, 324] width 93 height 26
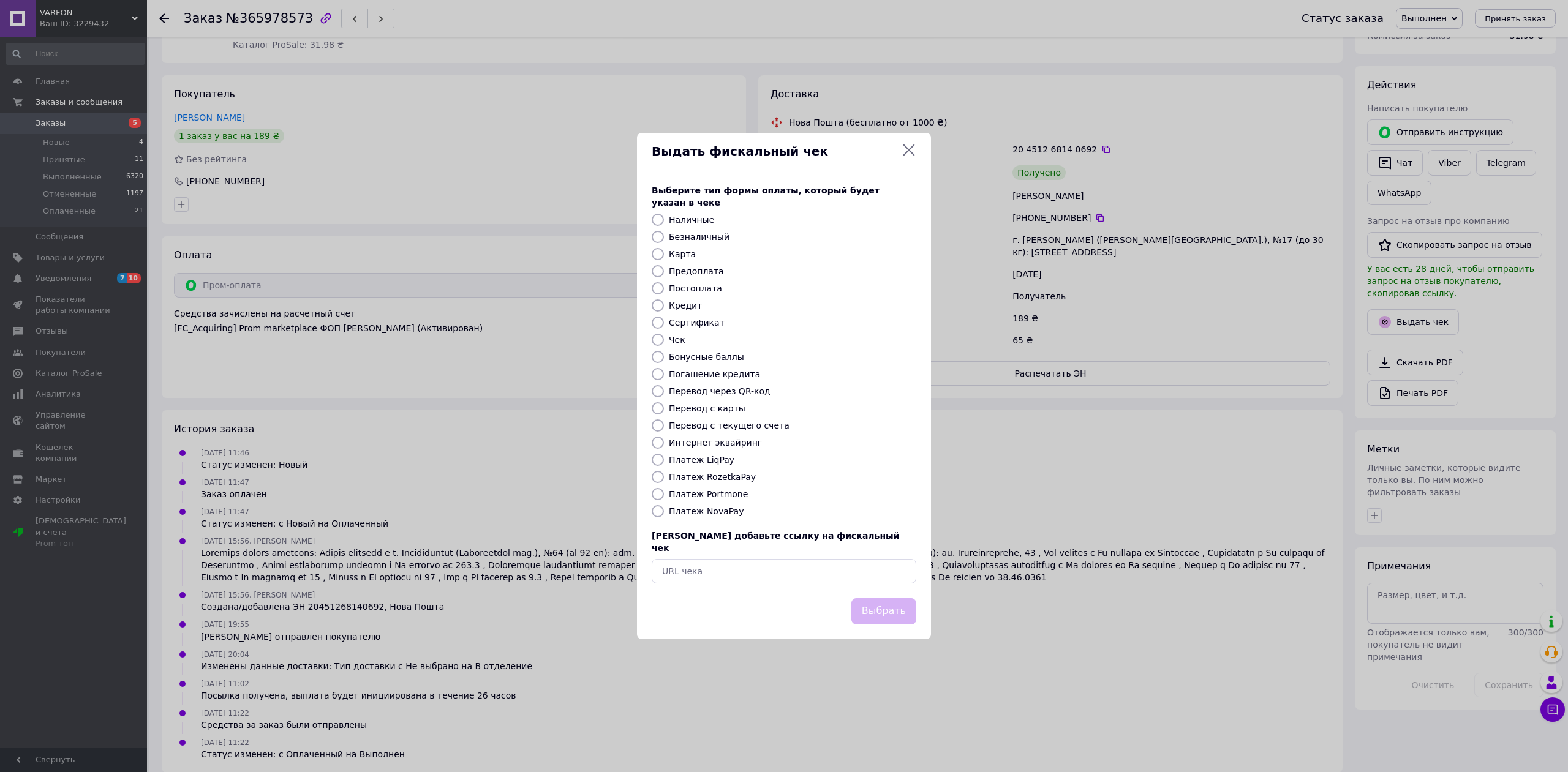
click at [660, 473] on input "Платеж RozetkaPay" at bounding box center [657, 477] width 12 height 12
radio input "true"
click at [898, 602] on button "Выбрать" at bounding box center [884, 612] width 65 height 26
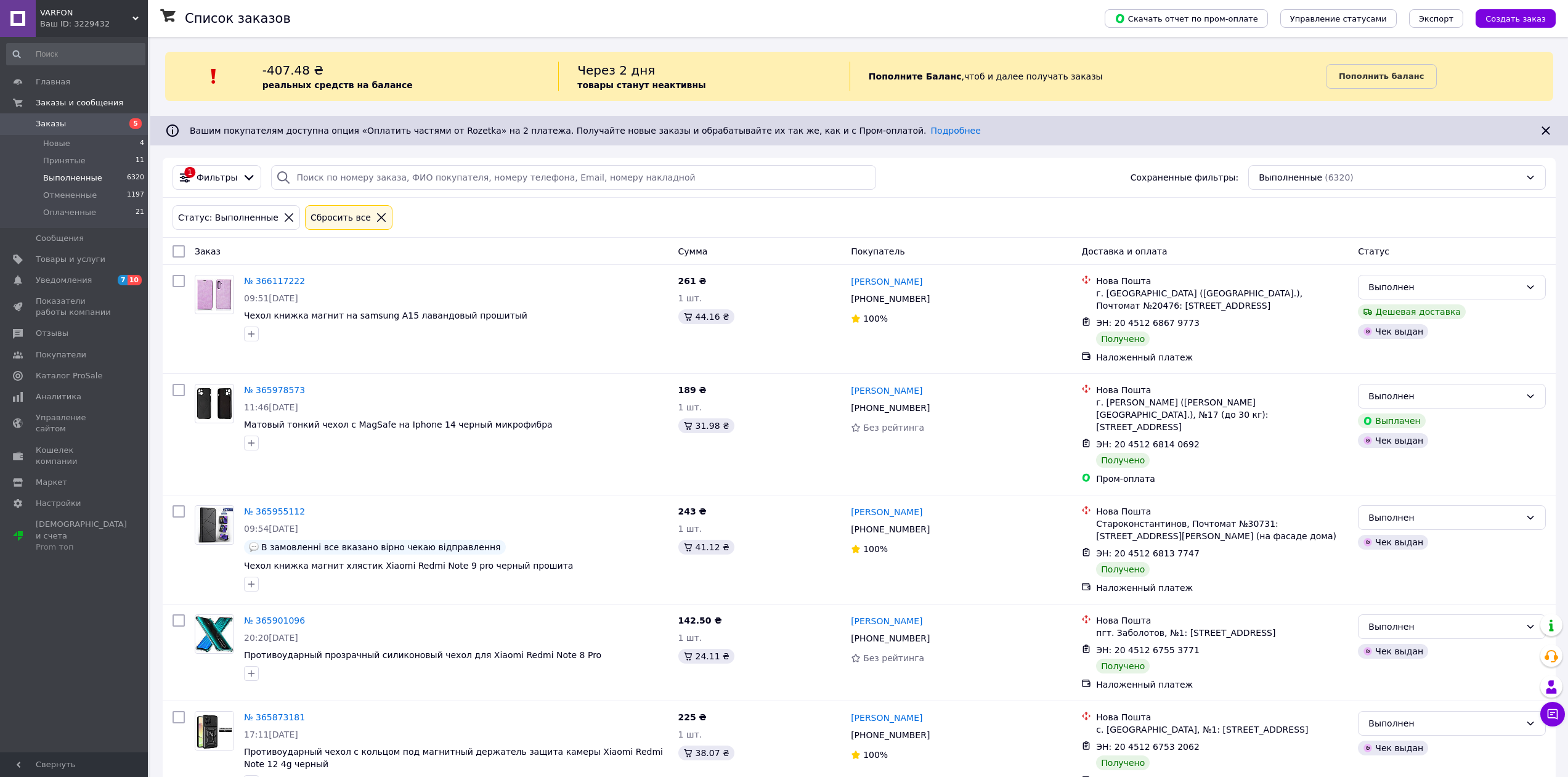
click at [63, 180] on span "Выполненные" at bounding box center [73, 177] width 59 height 11
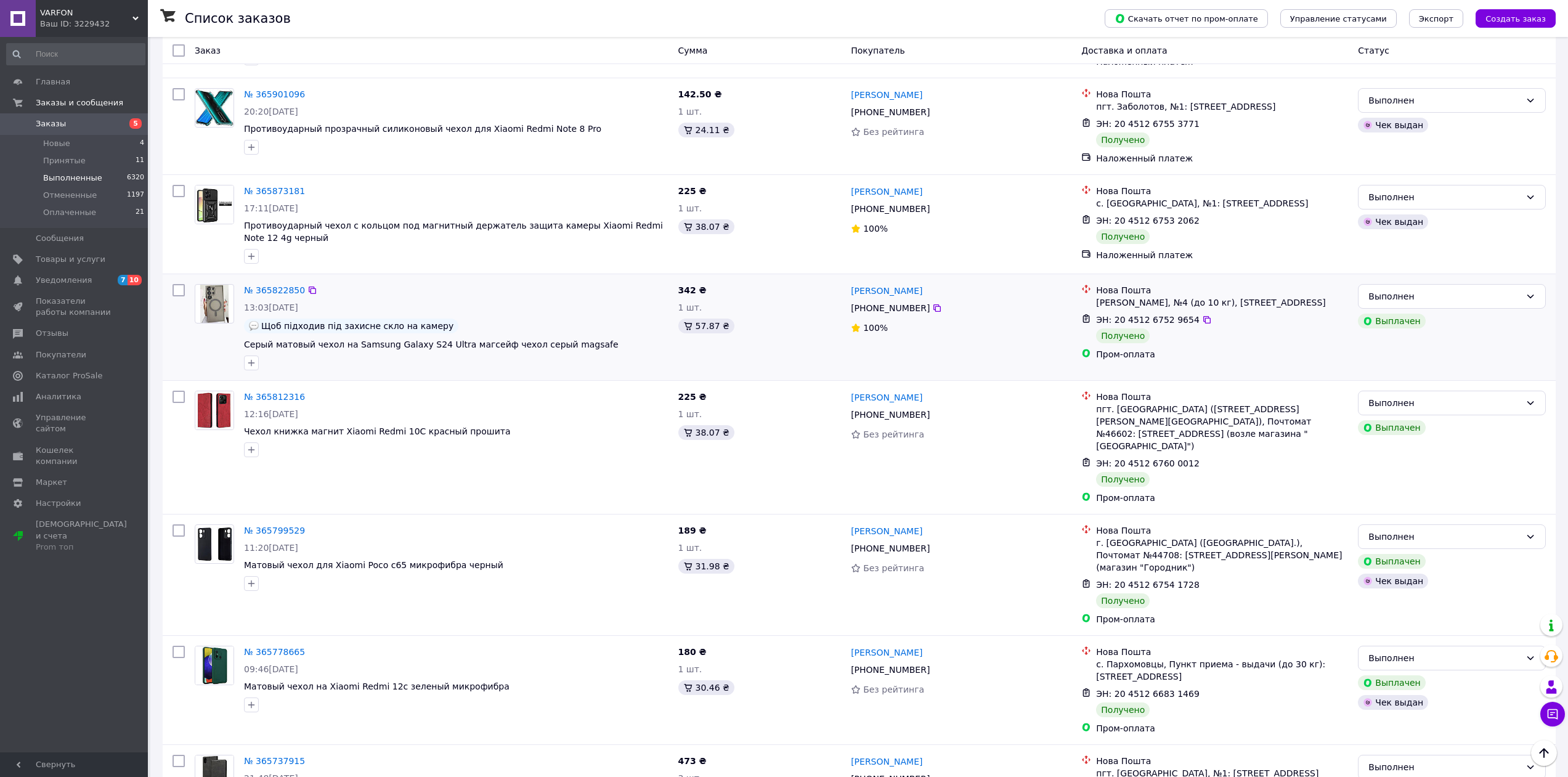
scroll to position [555, 0]
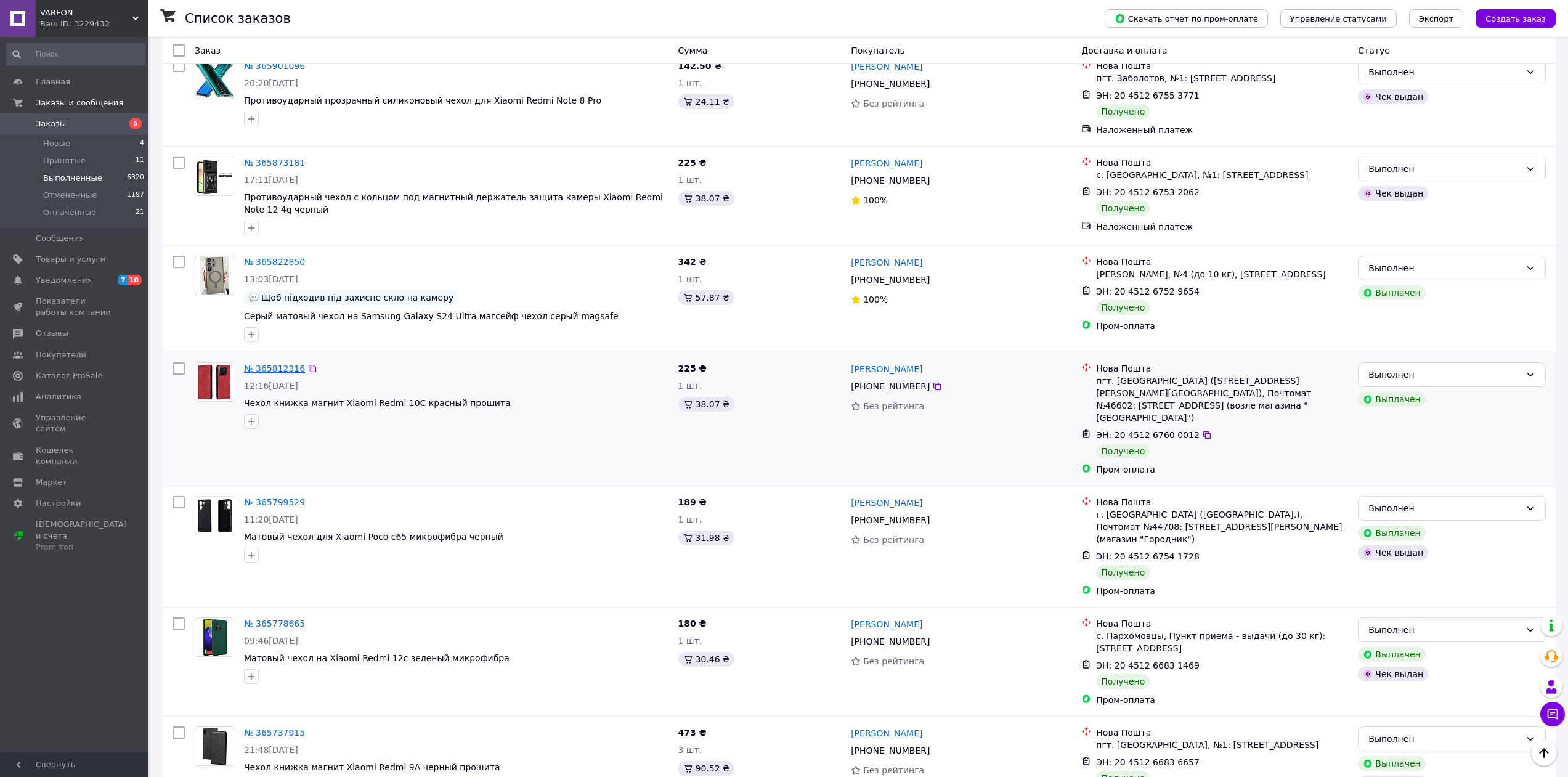
click at [276, 364] on link "№ 365812316" at bounding box center [274, 368] width 61 height 10
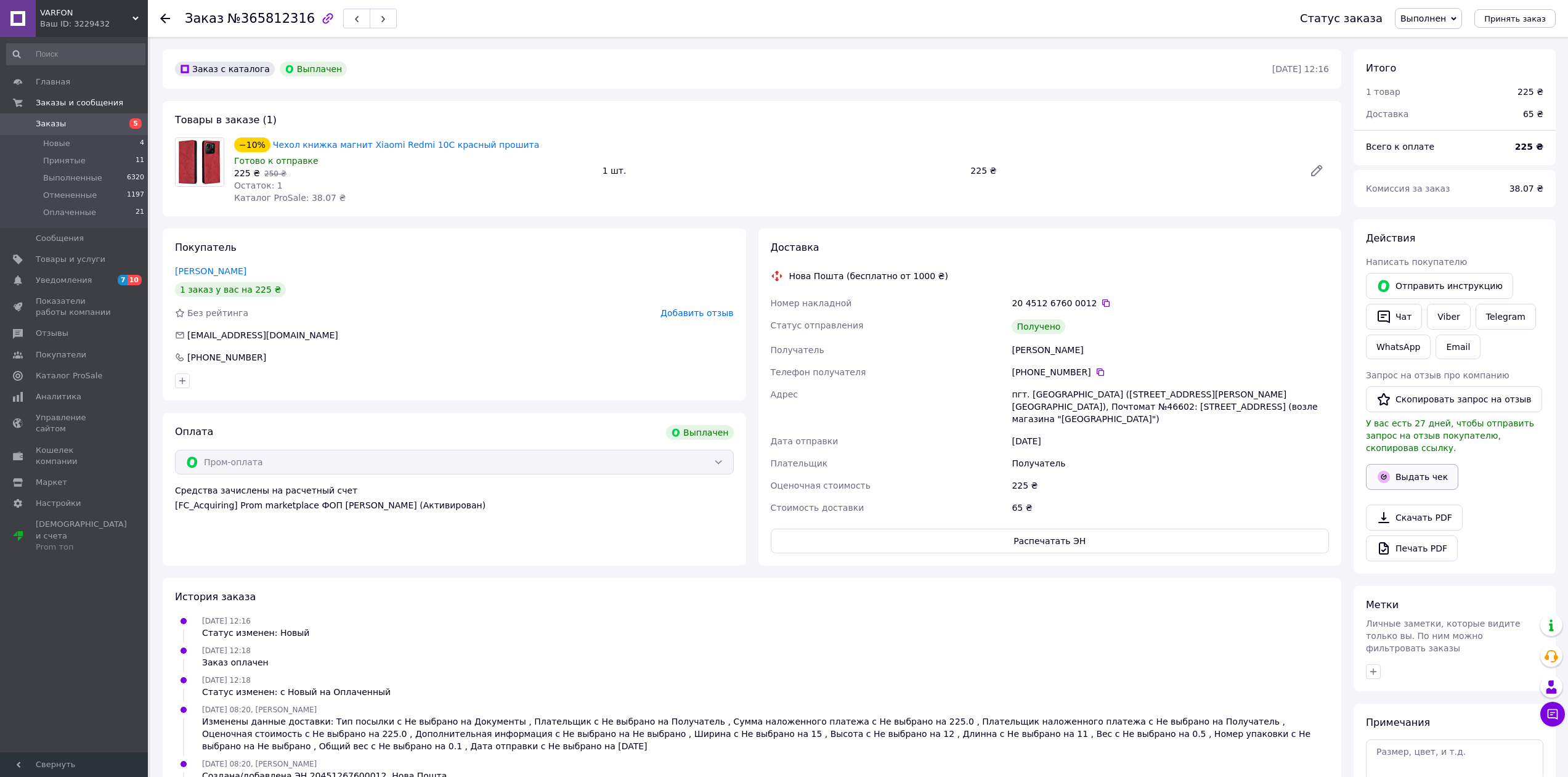
click at [1410, 464] on button "Выдать чек" at bounding box center [1412, 477] width 93 height 26
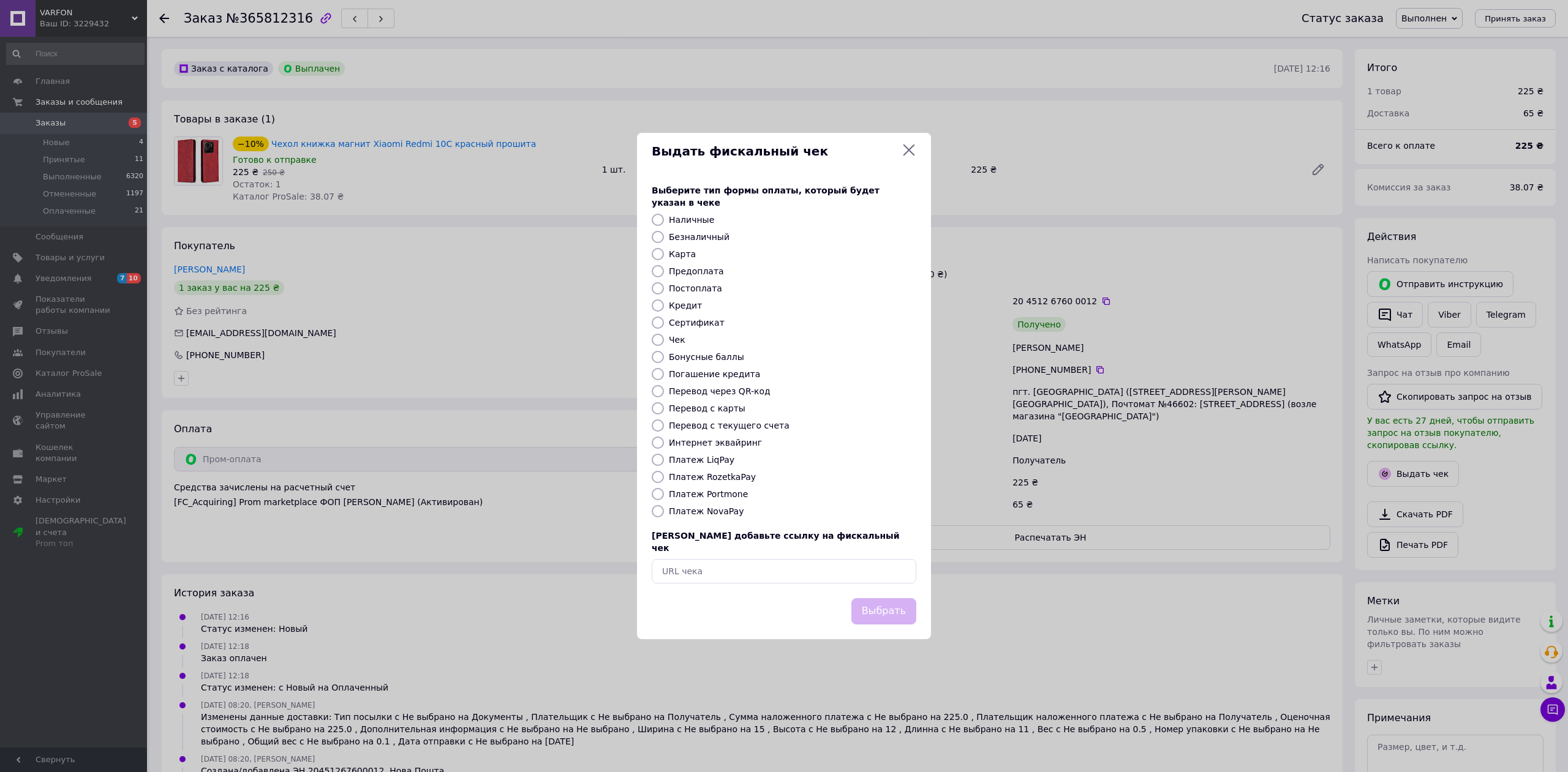
click at [659, 476] on input "Платеж RozetkaPay" at bounding box center [657, 477] width 12 height 12
radio input "true"
click at [897, 609] on button "Выбрать" at bounding box center [884, 612] width 65 height 26
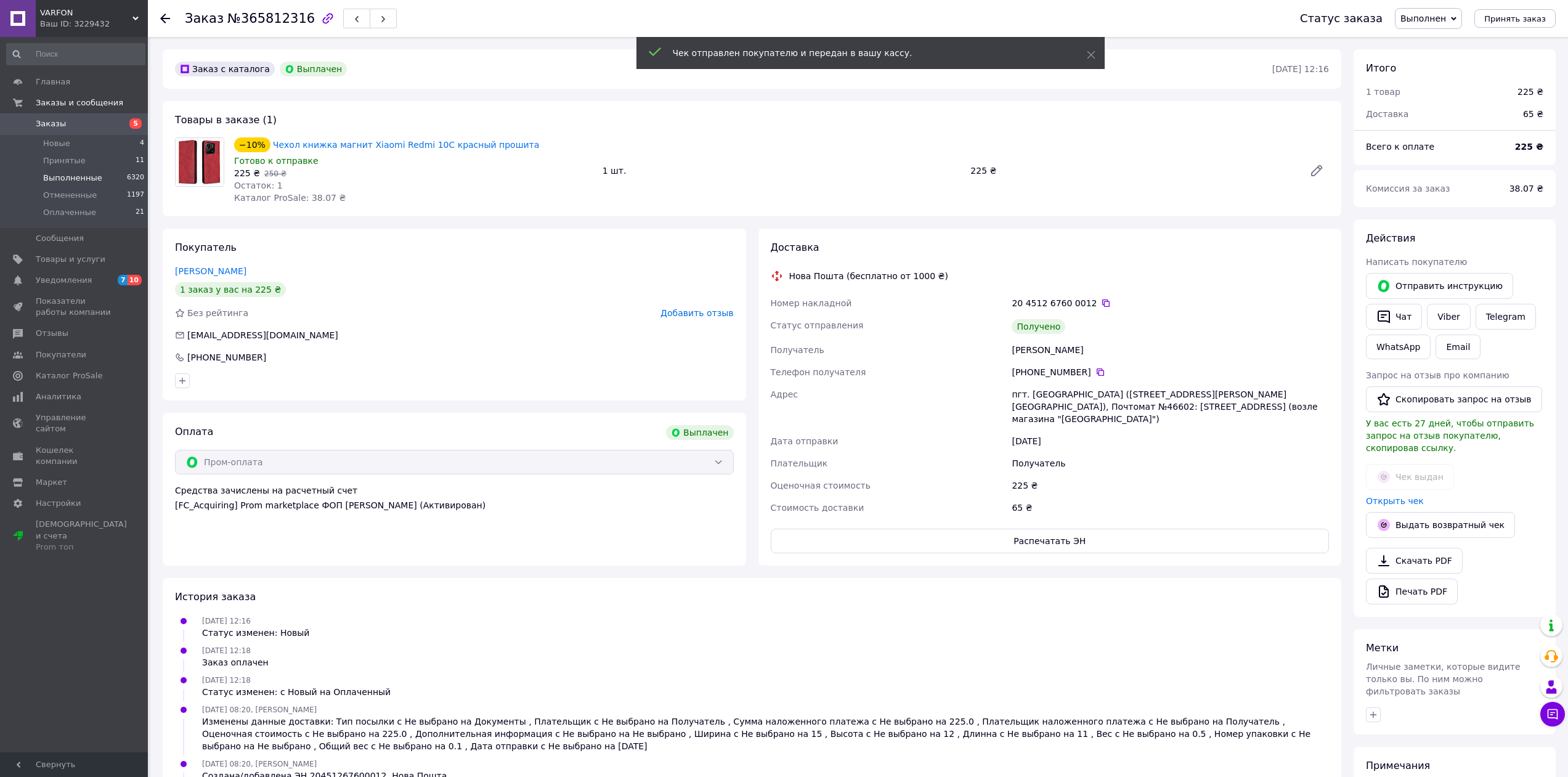
click at [72, 178] on span "Выполненные" at bounding box center [73, 177] width 59 height 11
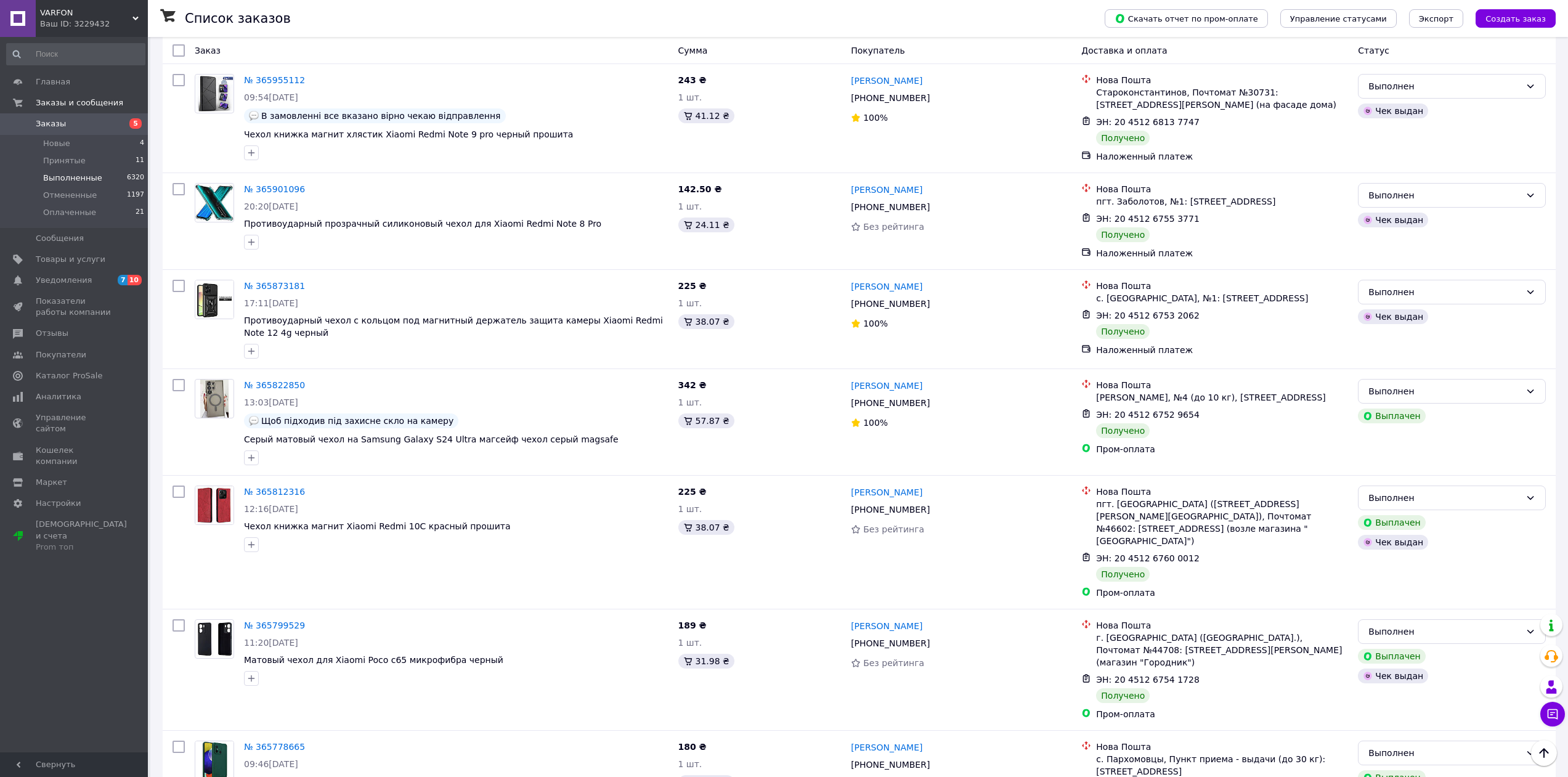
scroll to position [493, 0]
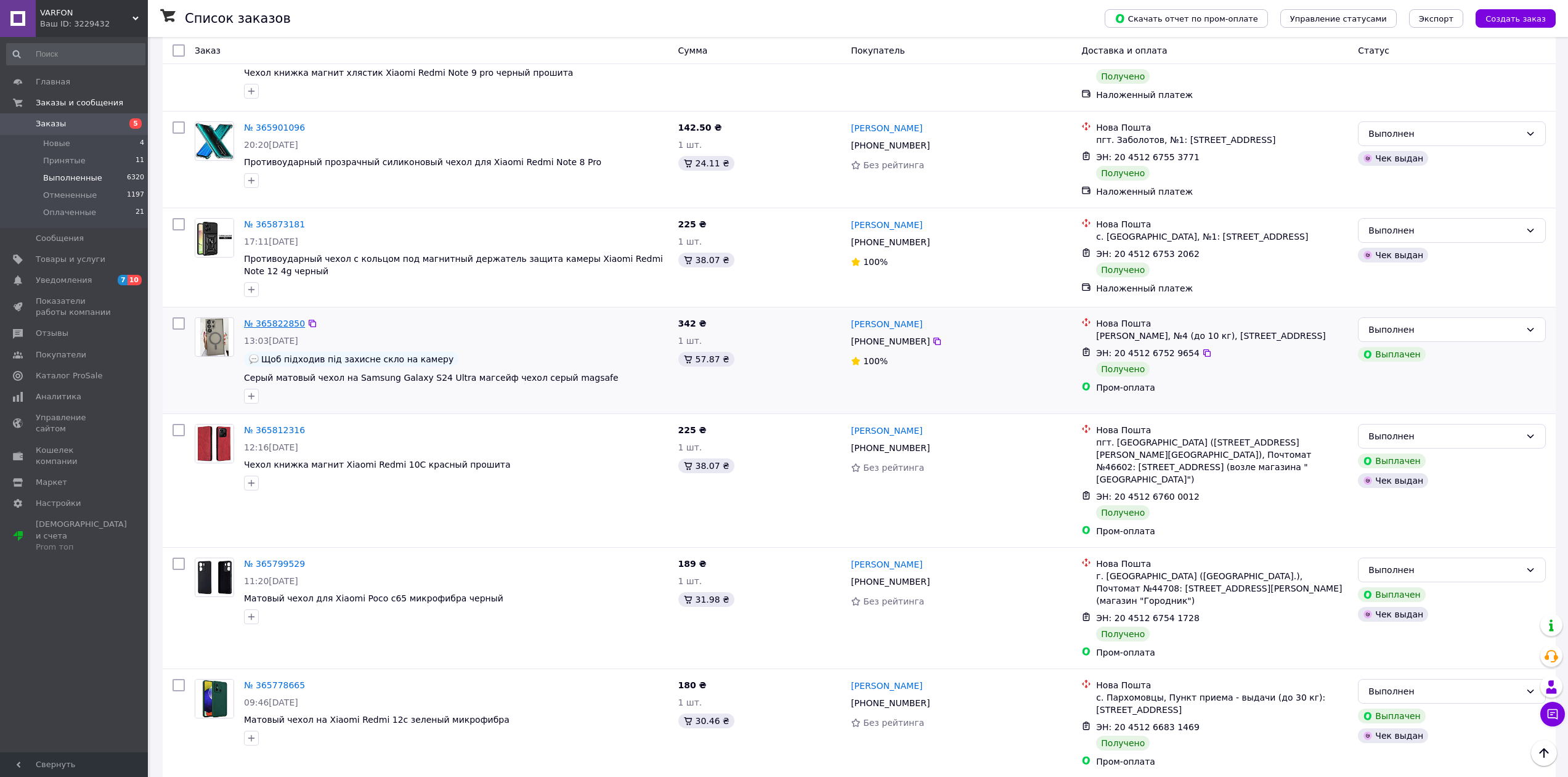
click at [266, 319] on link "№ 365822850" at bounding box center [274, 323] width 61 height 10
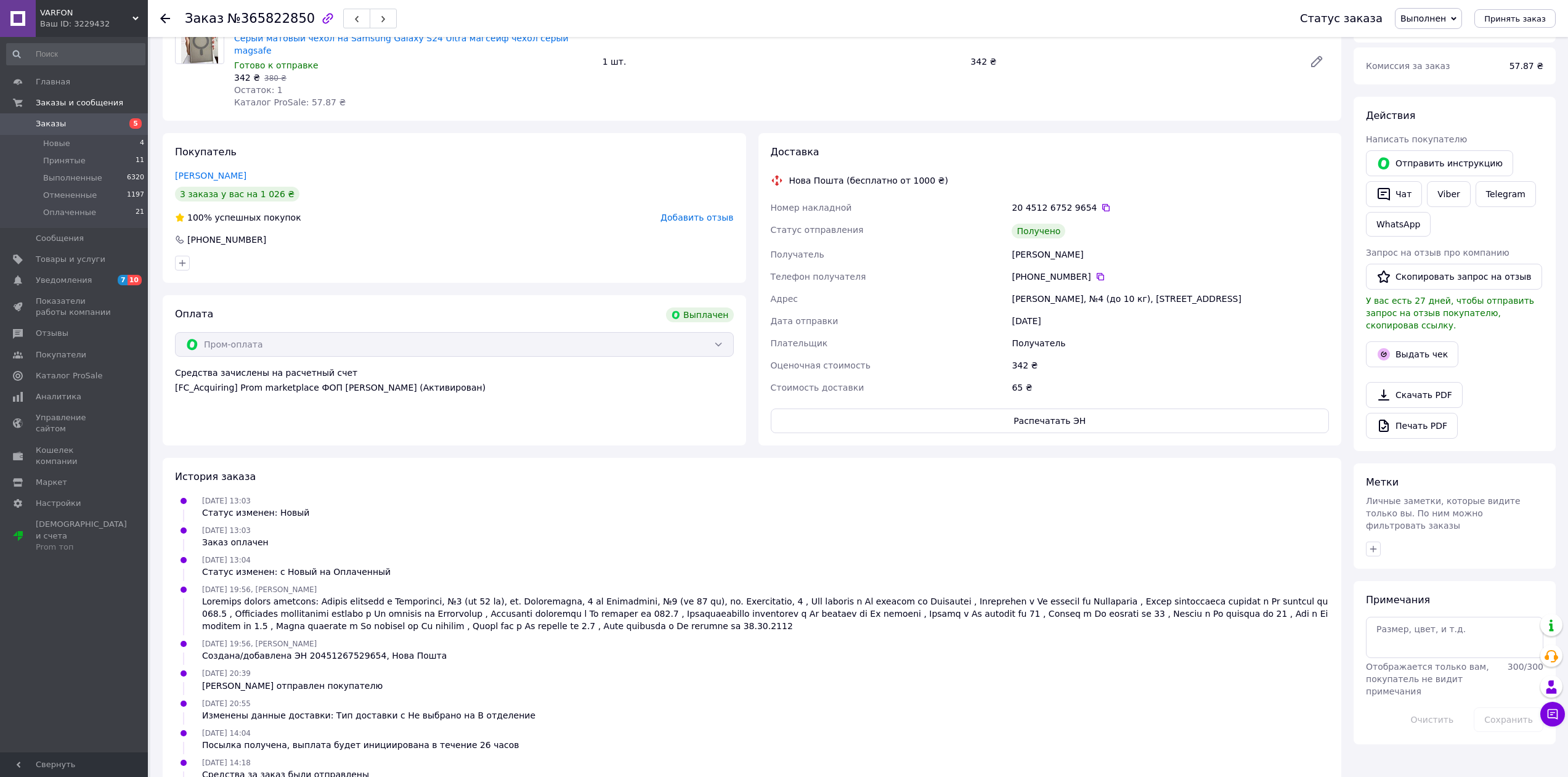
scroll to position [123, 0]
click at [1405, 341] on button "Выдать чек" at bounding box center [1412, 354] width 93 height 26
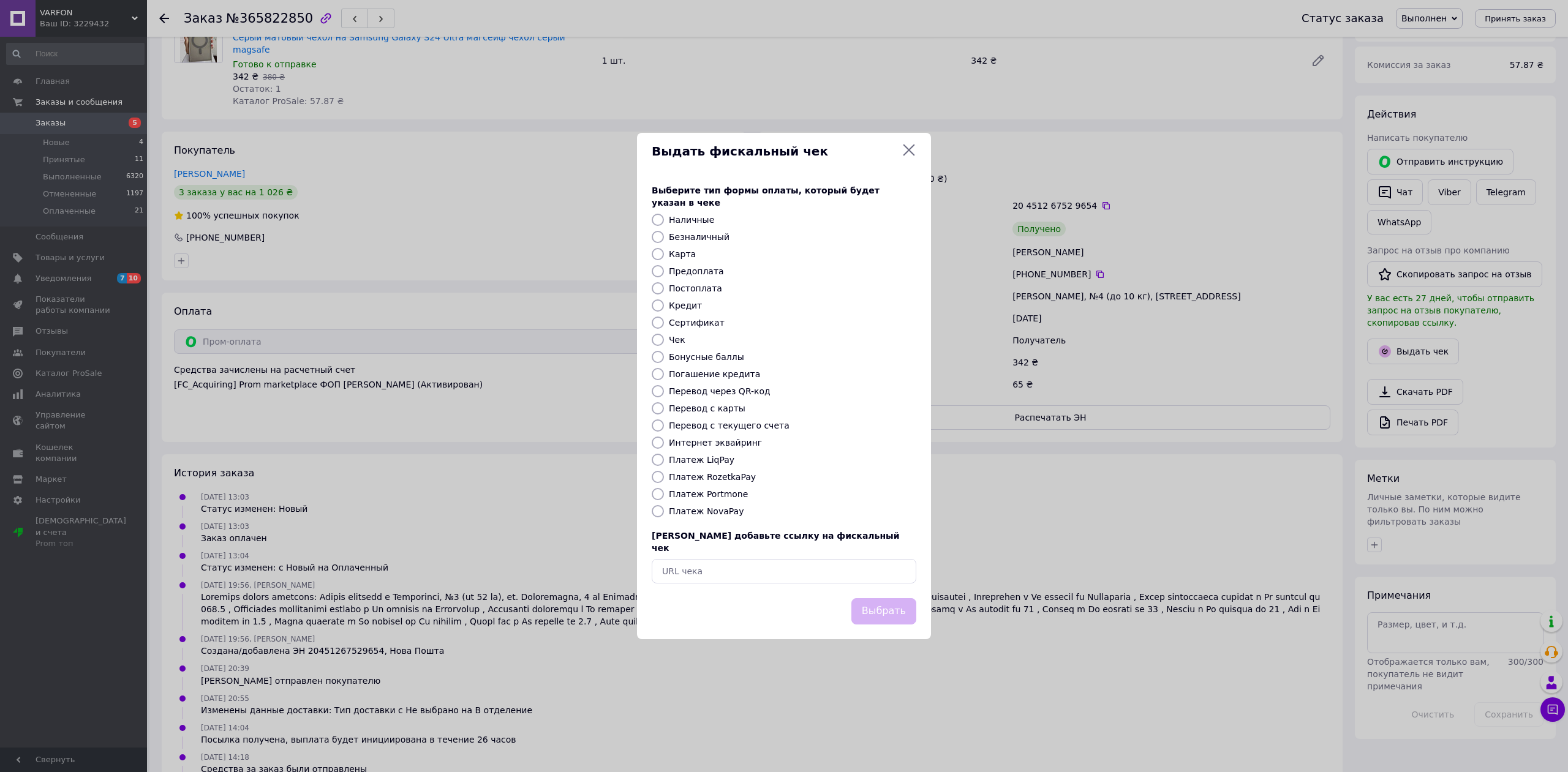
click at [658, 479] on input "Платеж RozetkaPay" at bounding box center [657, 477] width 12 height 12
radio input "true"
click at [900, 602] on button "Выбрать" at bounding box center [884, 612] width 65 height 26
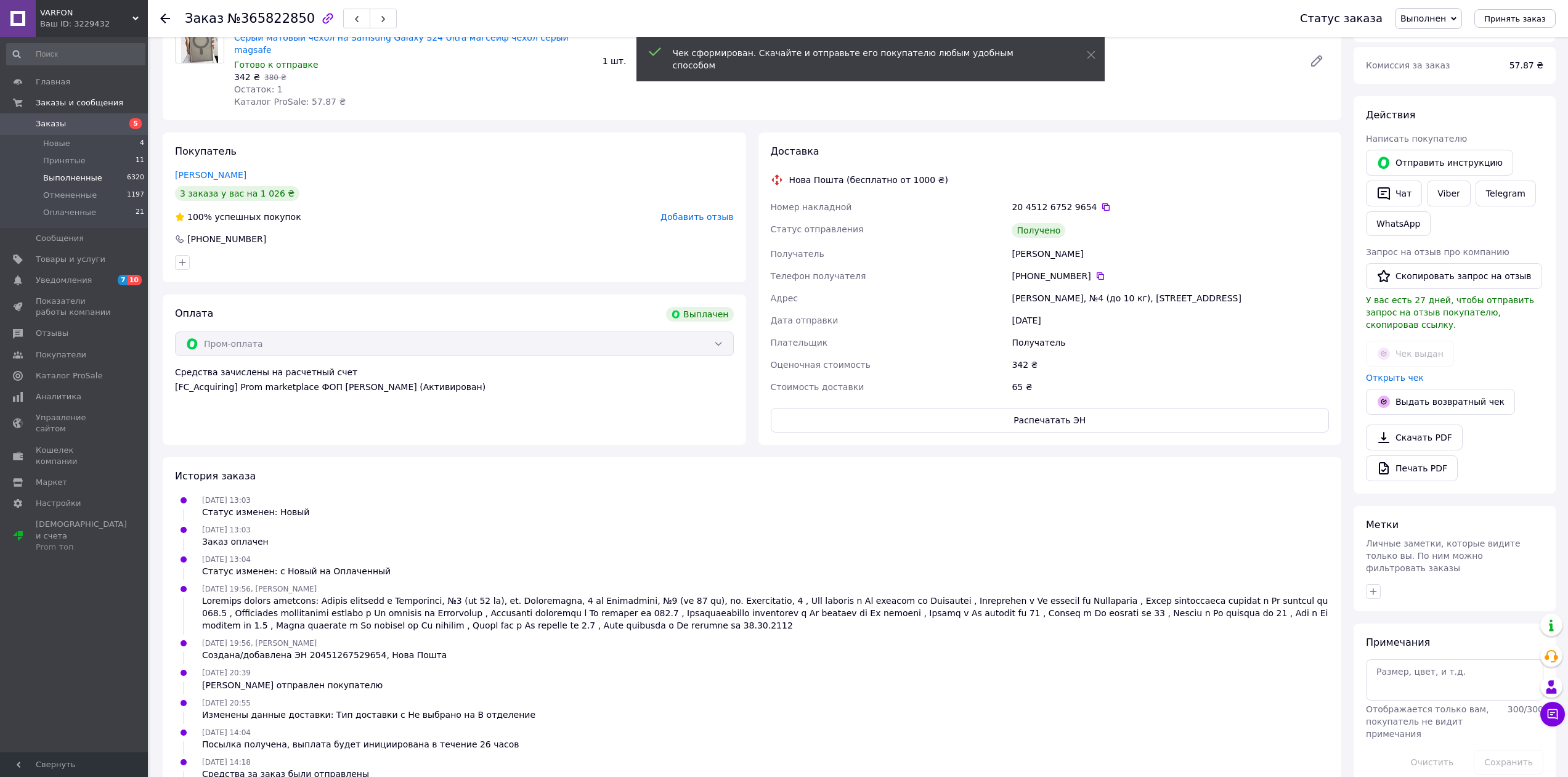
click at [73, 177] on span "Выполненные" at bounding box center [73, 177] width 59 height 11
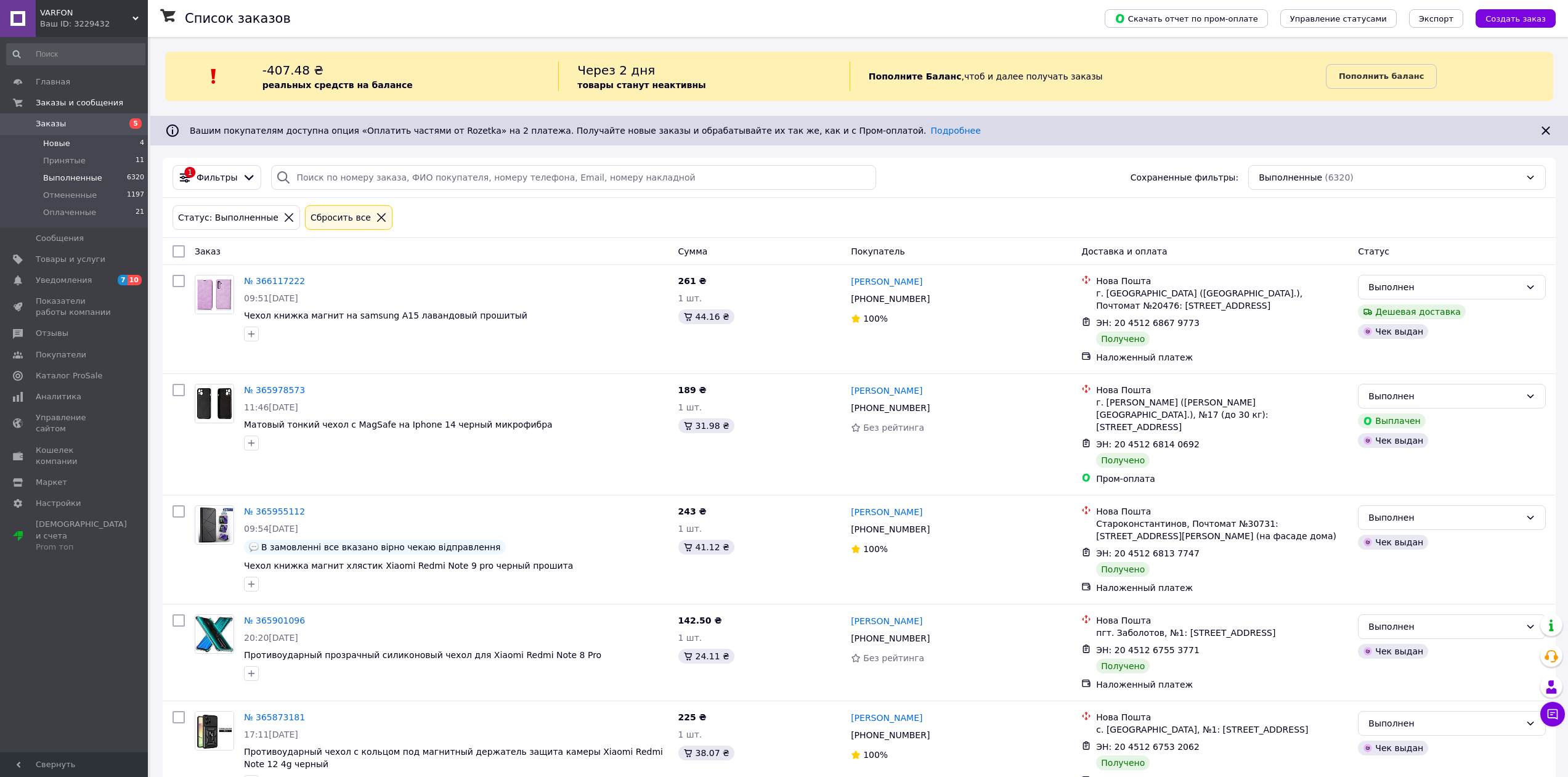
click at [74, 144] on li "Новые 4" at bounding box center [76, 143] width 152 height 17
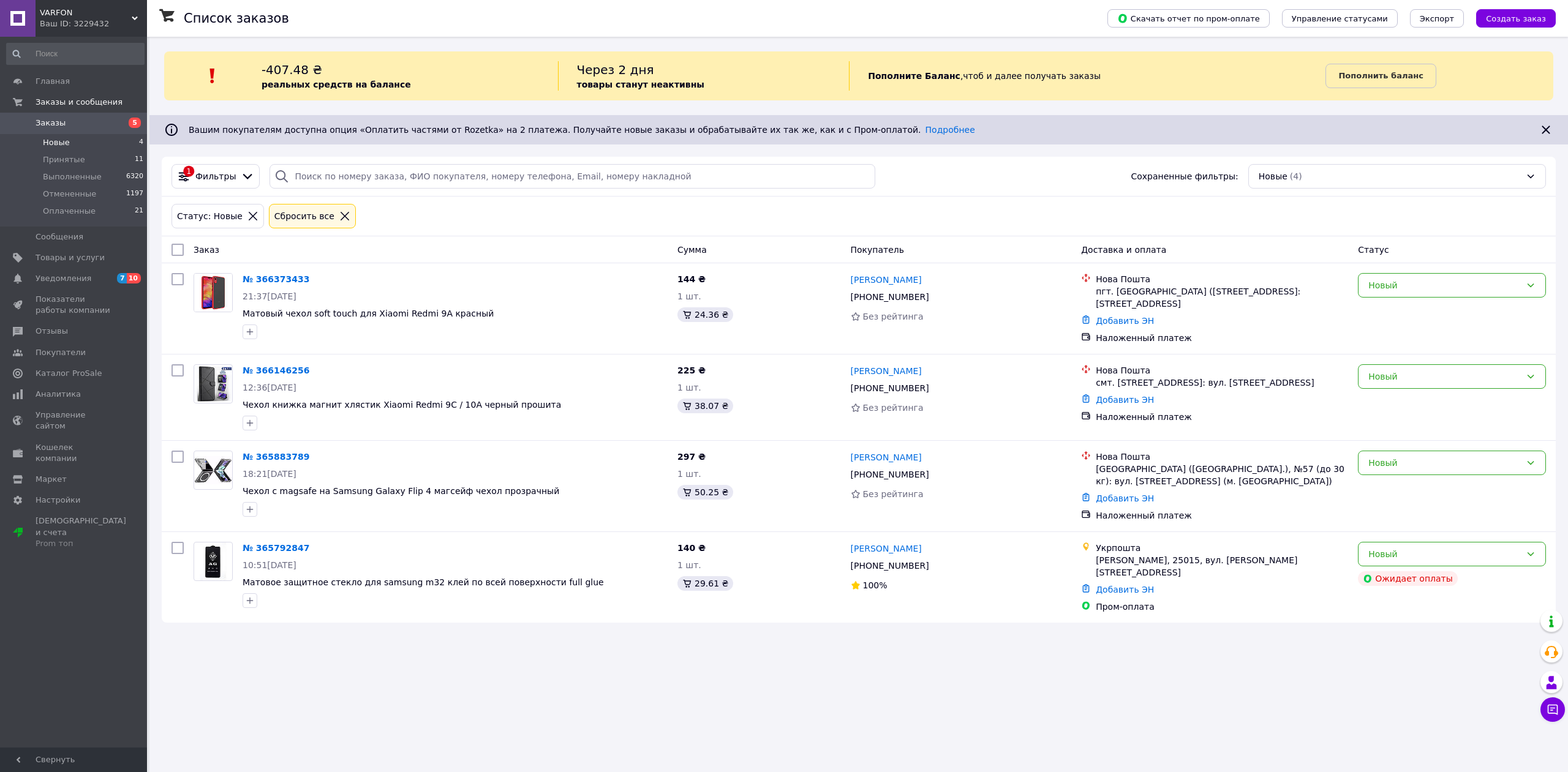
click at [55, 146] on span "Новые" at bounding box center [56, 142] width 27 height 11
click at [60, 160] on span "Принятые" at bounding box center [64, 160] width 42 height 11
click at [68, 162] on span "Принятые" at bounding box center [64, 160] width 42 height 11
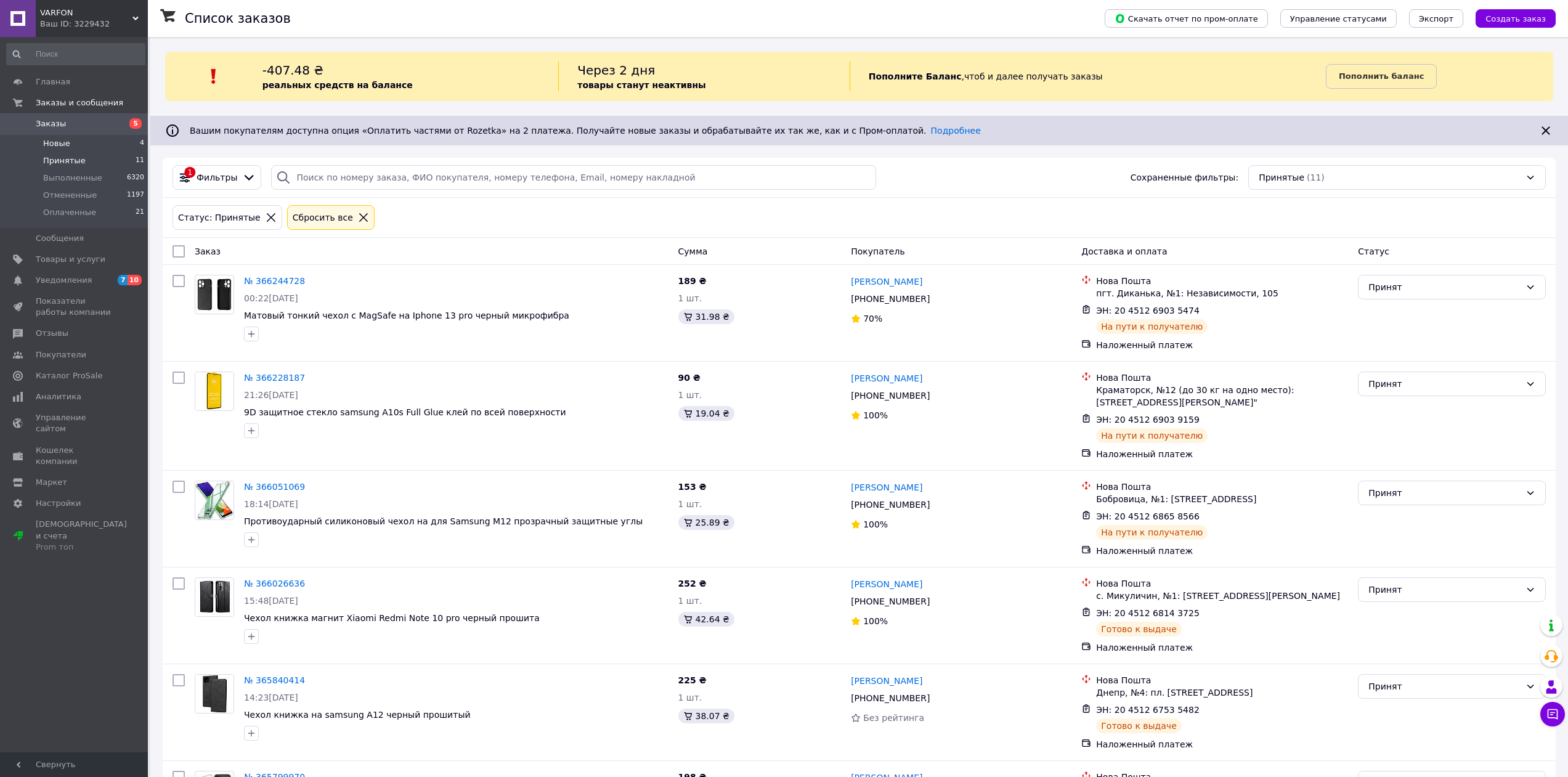
click at [107, 138] on li "Новые 4" at bounding box center [76, 143] width 152 height 17
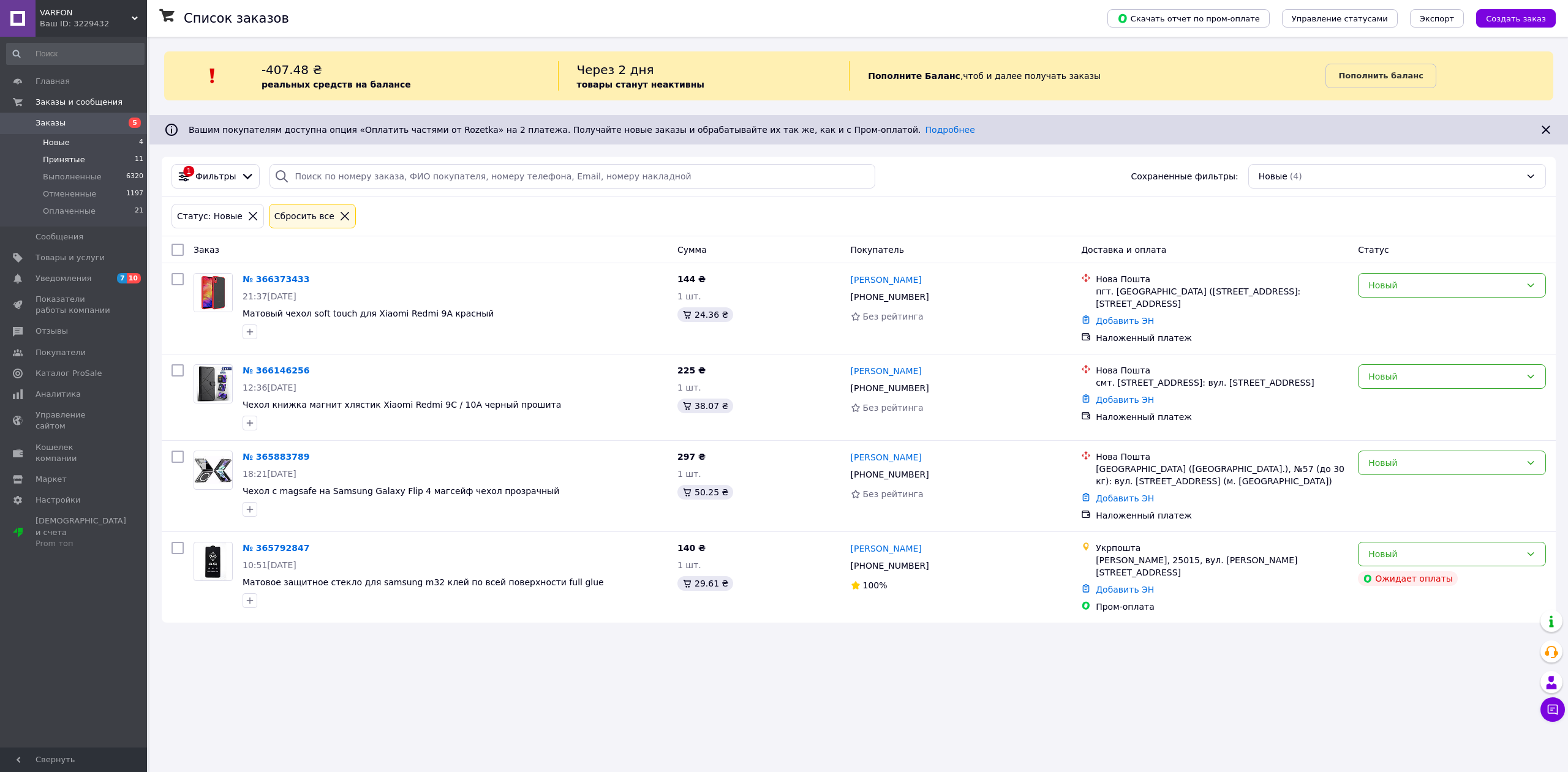
click at [93, 153] on li "Принятые 11" at bounding box center [75, 160] width 151 height 17
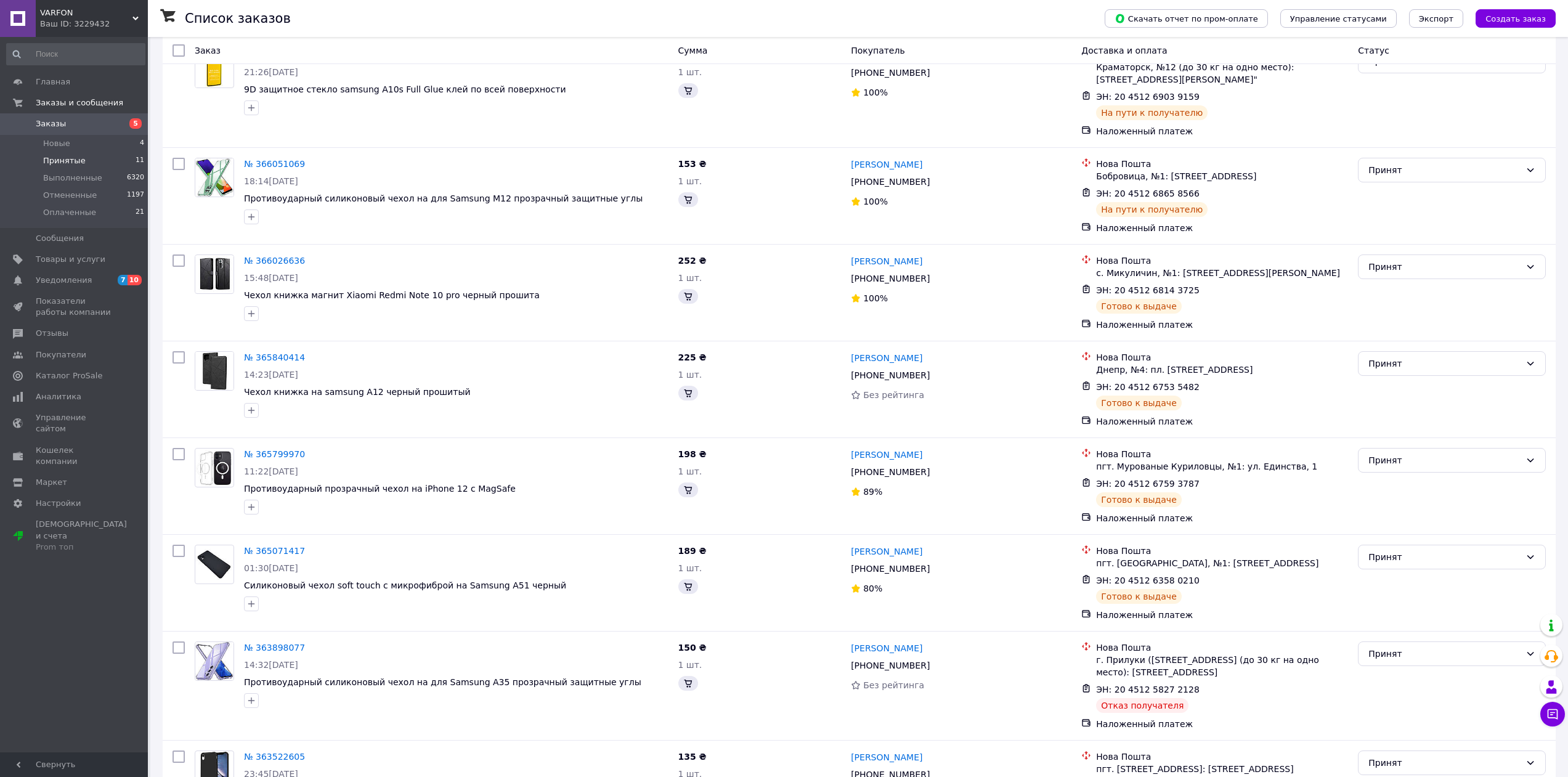
scroll to position [185, 0]
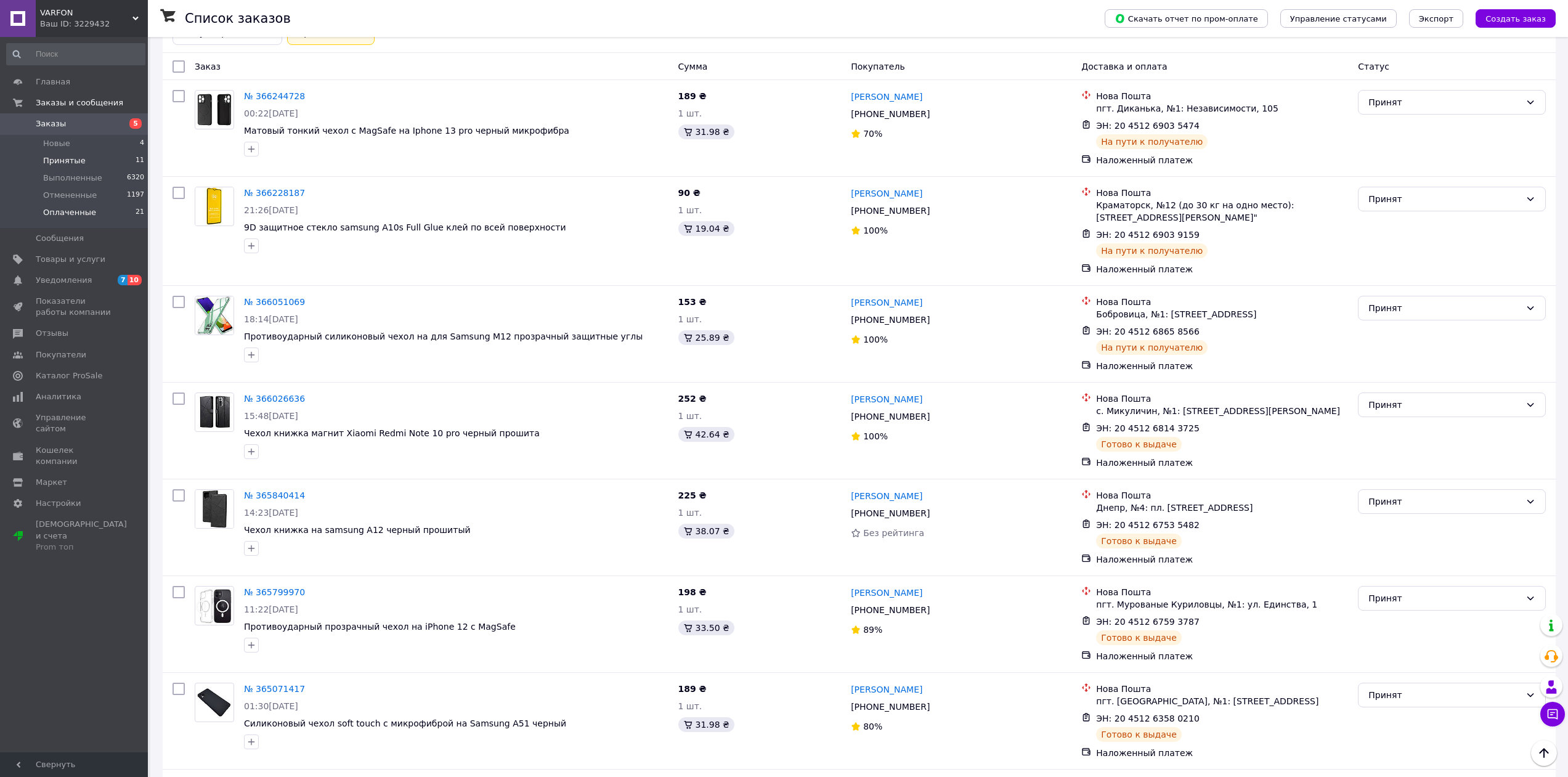
click at [92, 213] on li "Оплаченные 21" at bounding box center [76, 216] width 152 height 24
